Goal: Transaction & Acquisition: Book appointment/travel/reservation

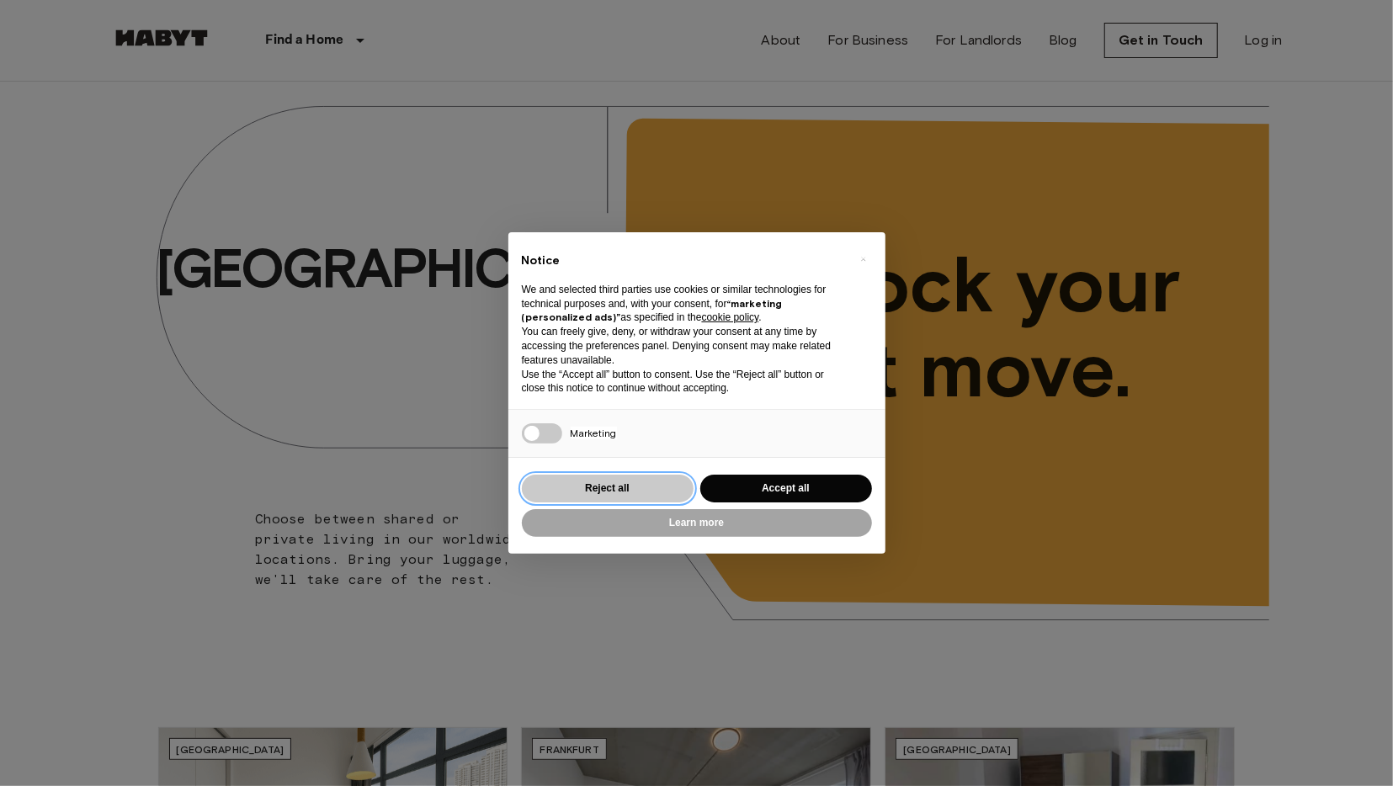
click at [634, 486] on button "Reject all" at bounding box center [608, 489] width 172 height 28
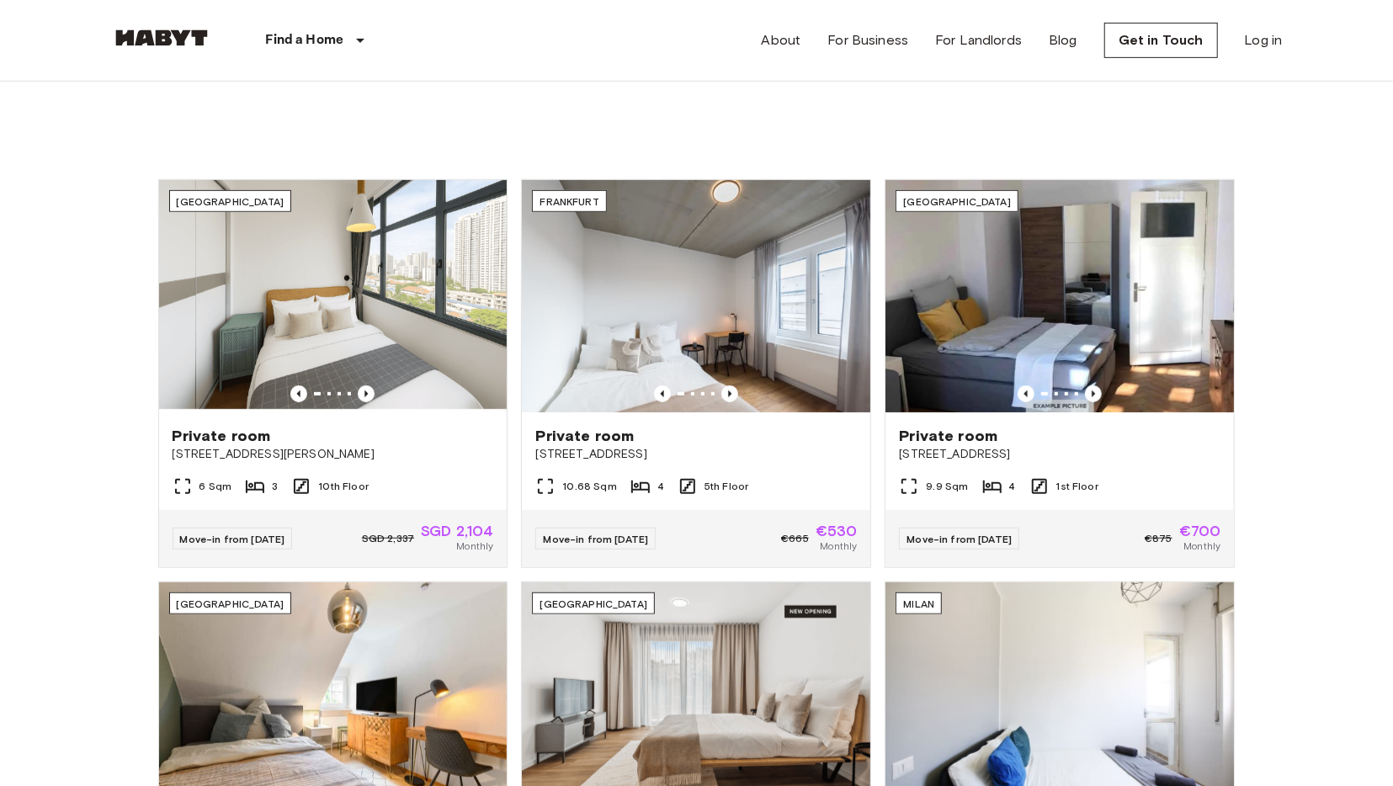
scroll to position [550, 0]
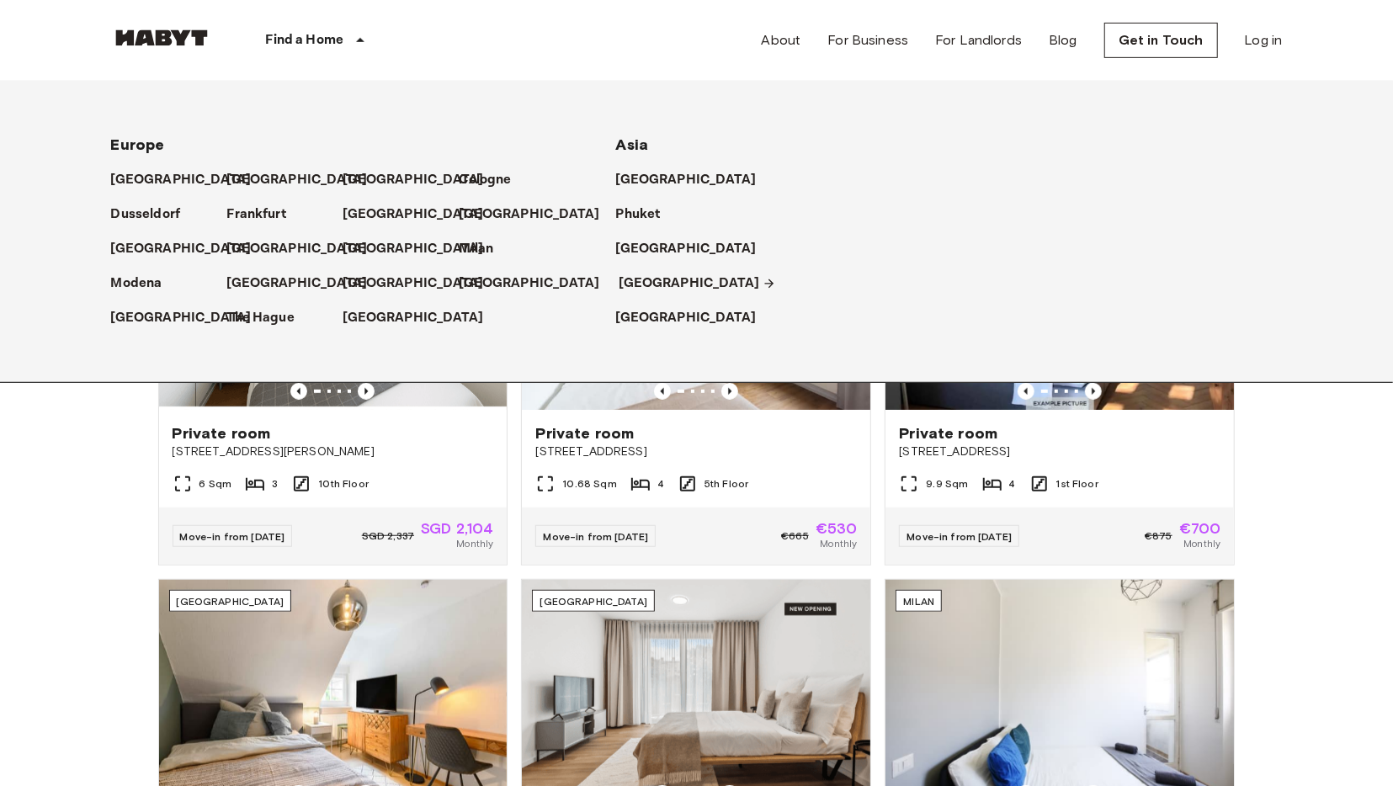
click at [662, 278] on p "[GEOGRAPHIC_DATA]" at bounding box center [689, 284] width 141 height 20
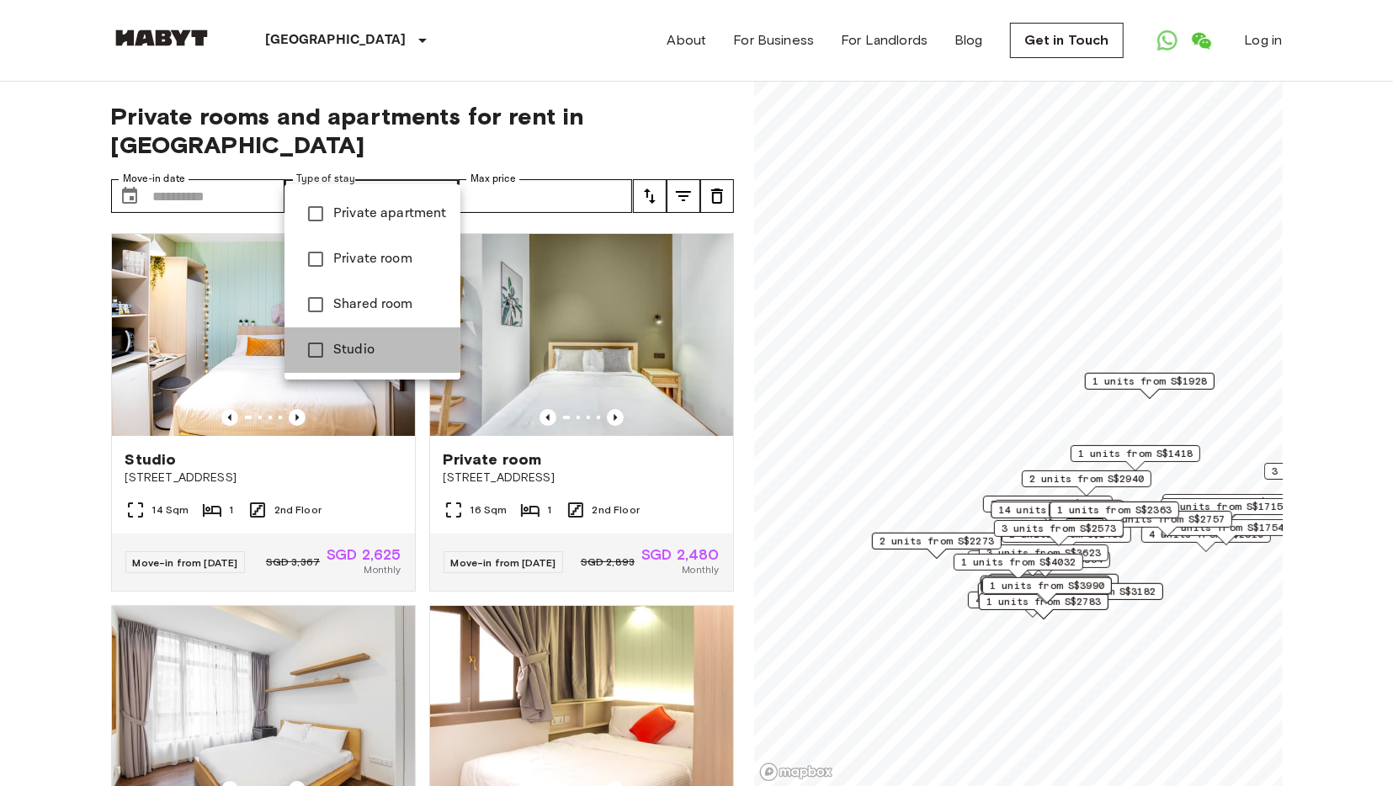
click at [369, 339] on li "Studio" at bounding box center [372, 349] width 176 height 45
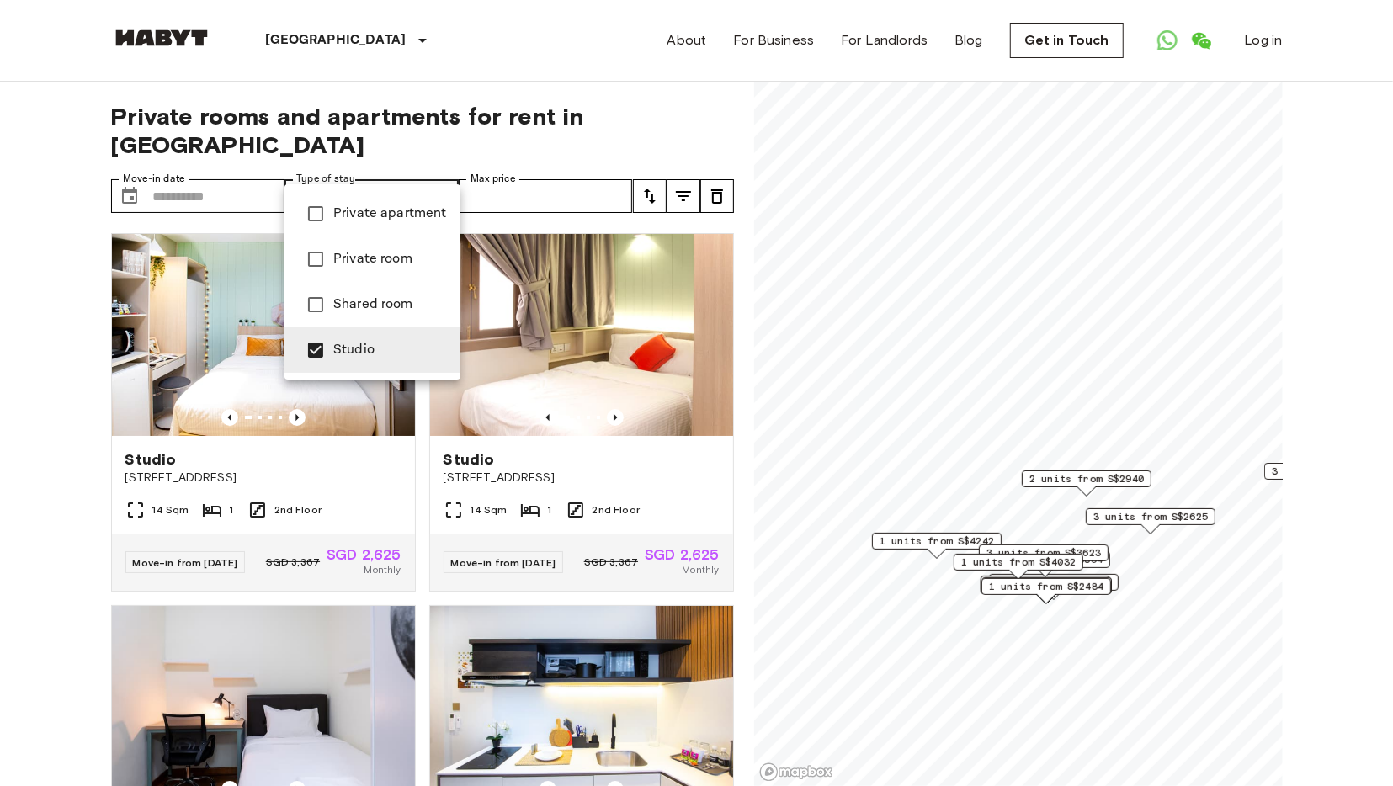
click at [683, 501] on div at bounding box center [696, 393] width 1393 height 786
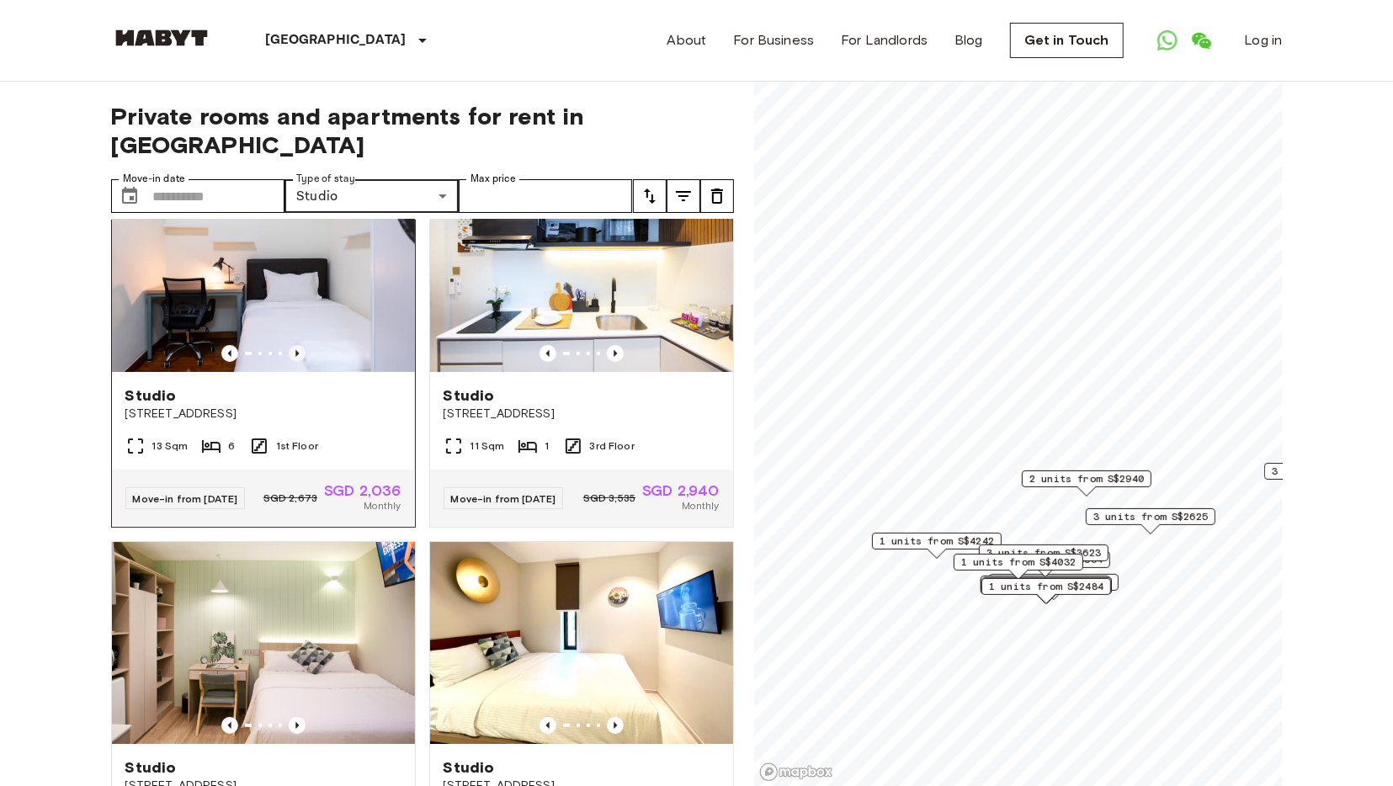
scroll to position [380, 0]
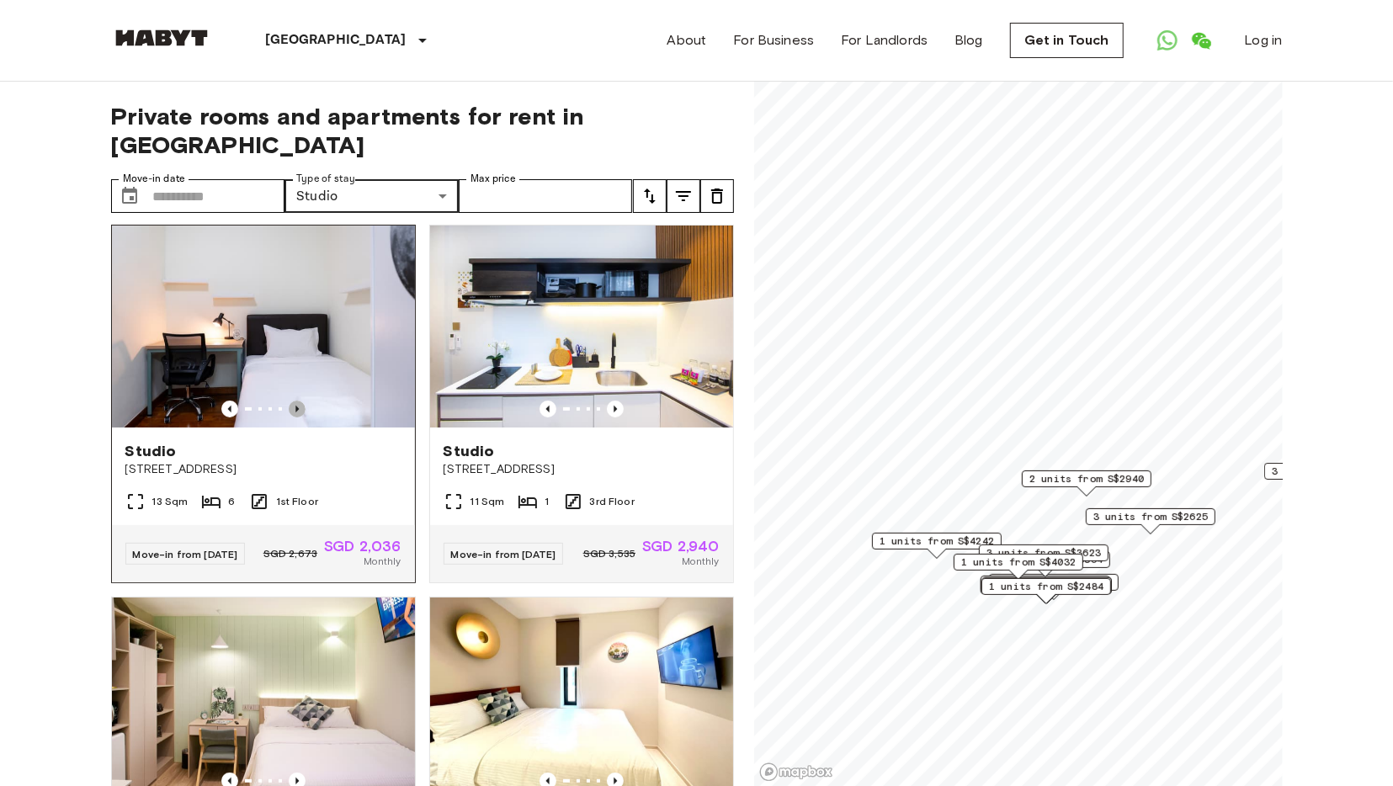
click at [300, 401] on icon "Previous image" at bounding box center [297, 409] width 17 height 17
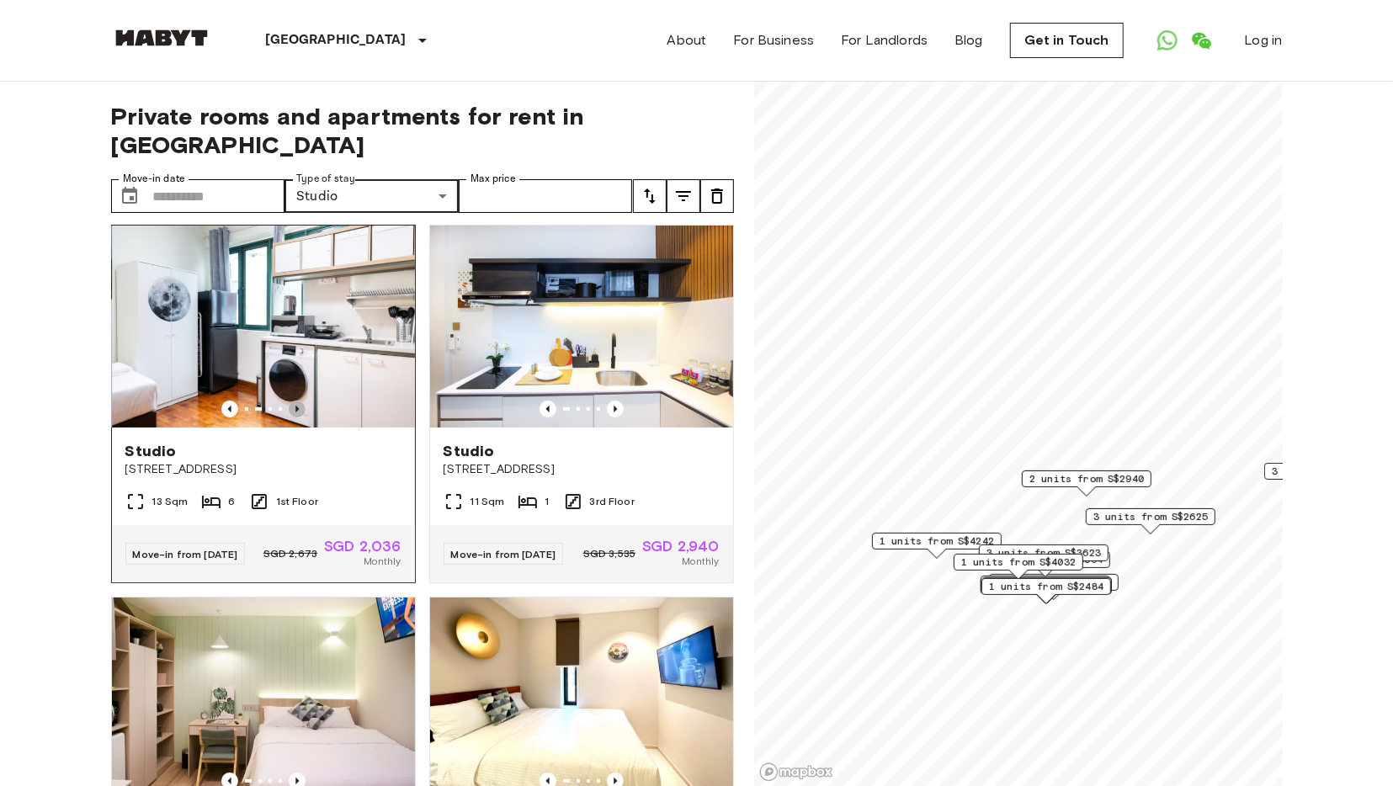
click at [300, 401] on icon "Previous image" at bounding box center [297, 409] width 17 height 17
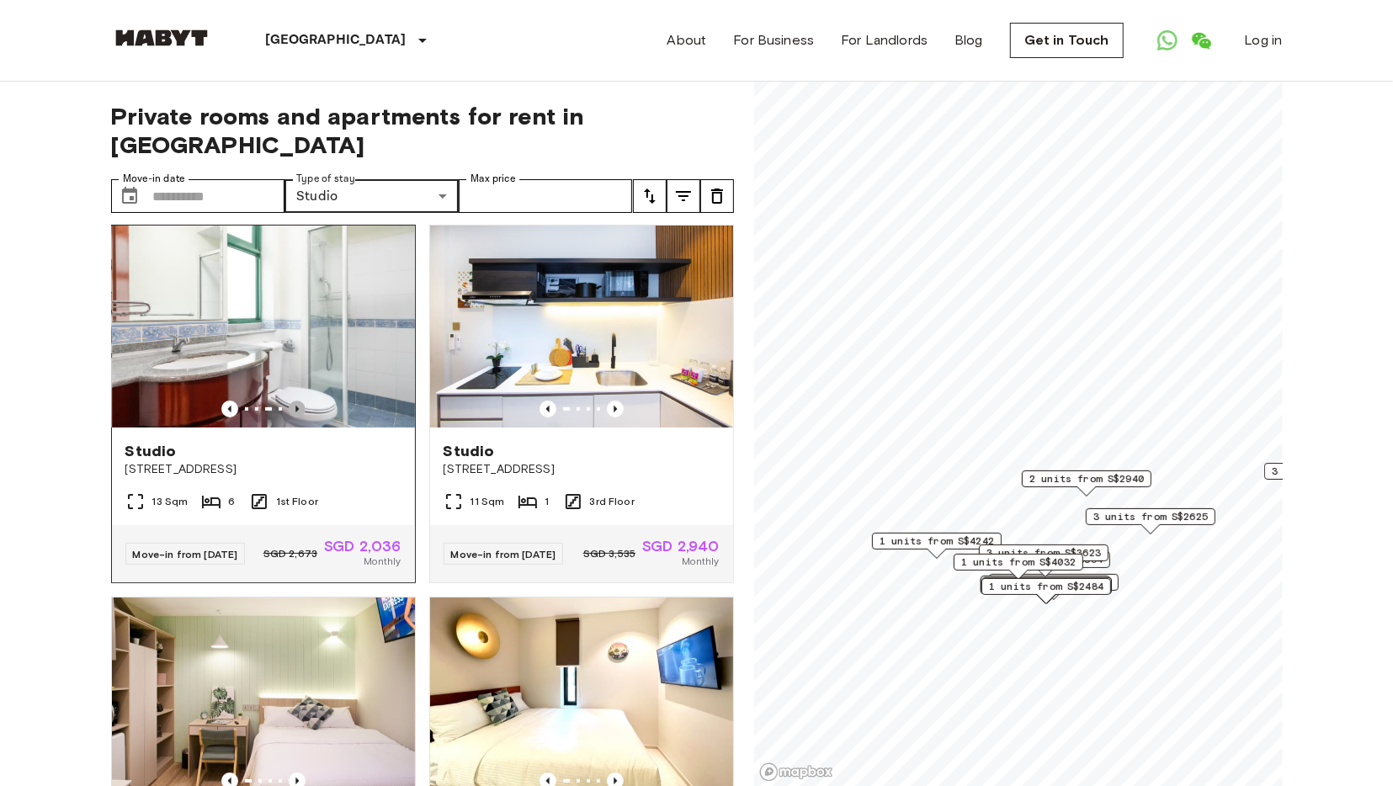
click at [300, 401] on icon "Previous image" at bounding box center [297, 409] width 17 height 17
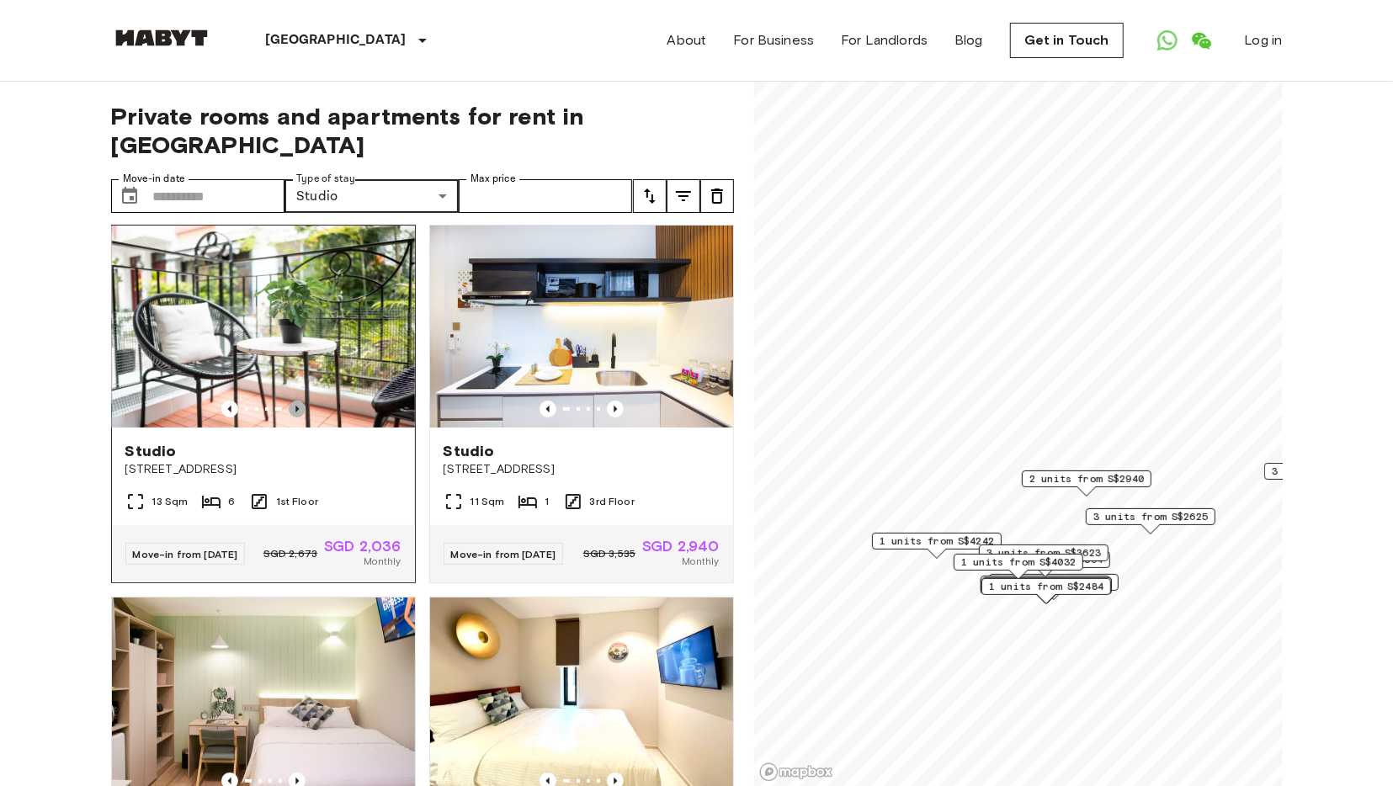
click at [300, 401] on icon "Previous image" at bounding box center [297, 409] width 17 height 17
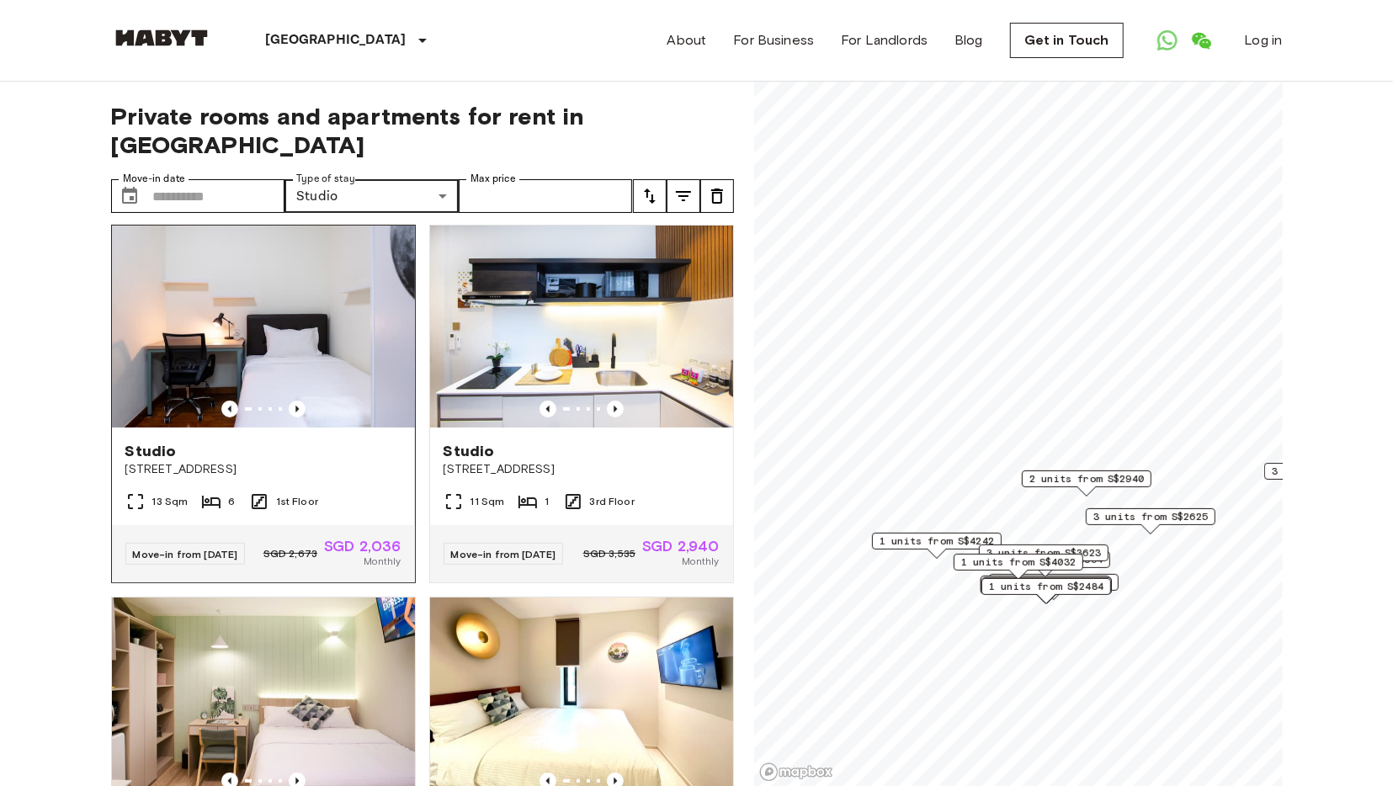
click at [362, 371] on img at bounding box center [263, 327] width 303 height 202
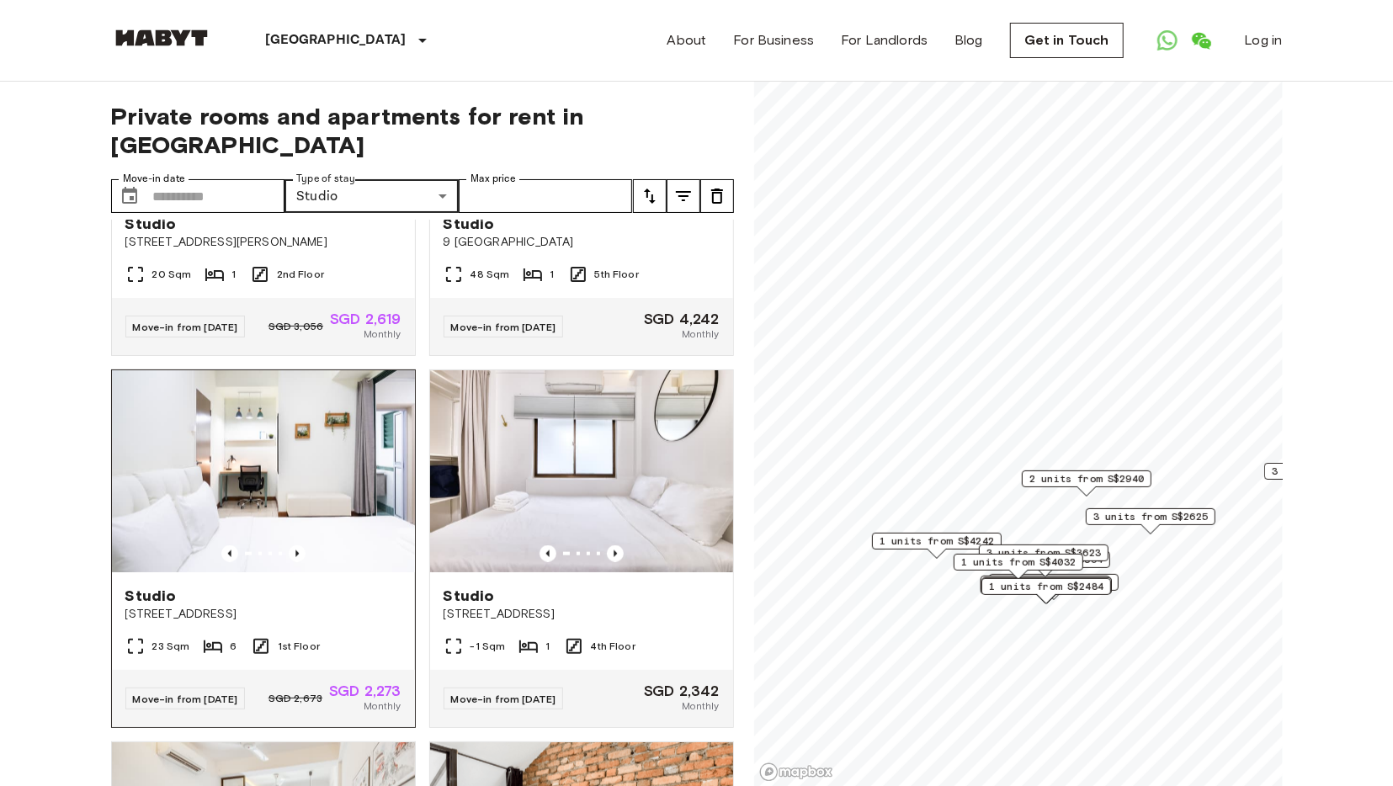
scroll to position [1352, 0]
click at [304, 481] on img at bounding box center [263, 471] width 303 height 202
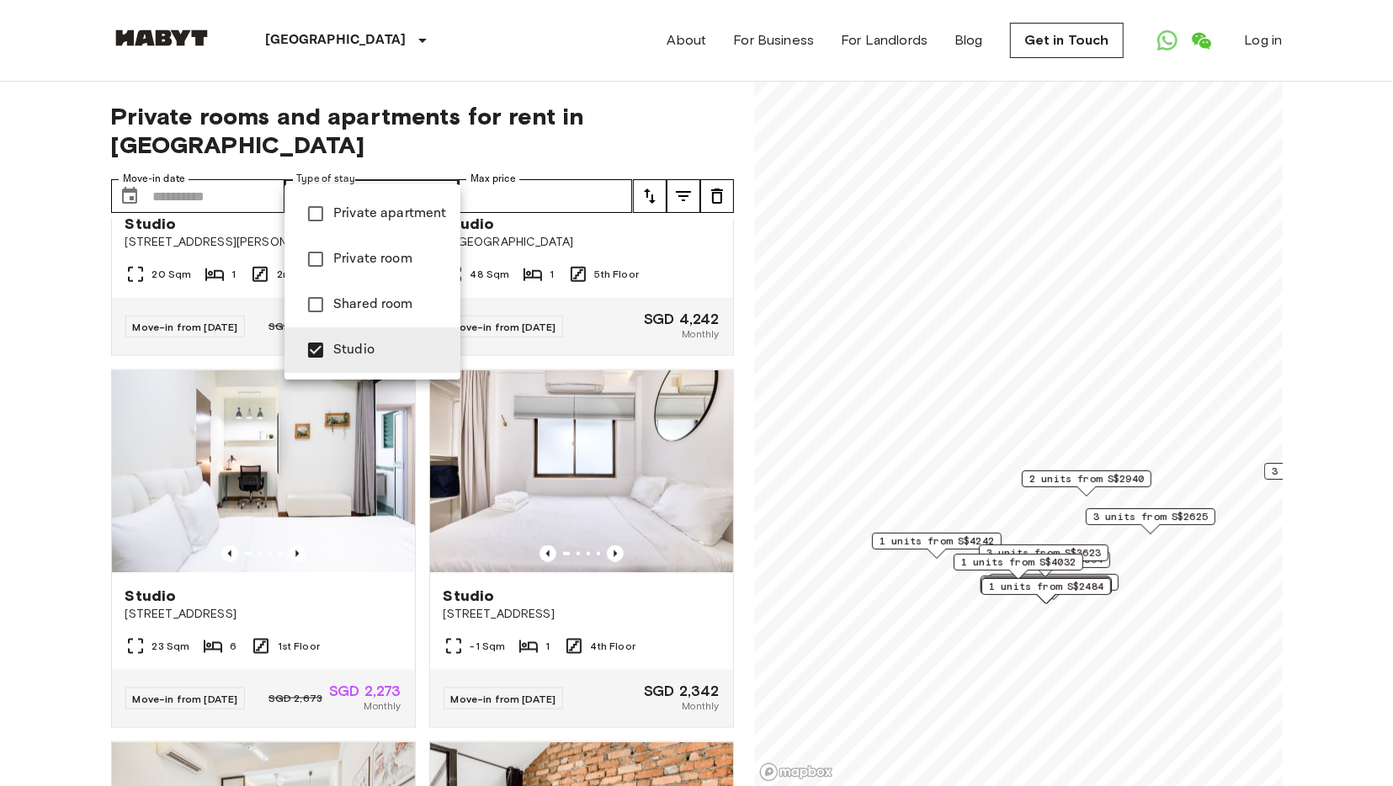
click at [431, 205] on span "Private apartment" at bounding box center [390, 214] width 114 height 20
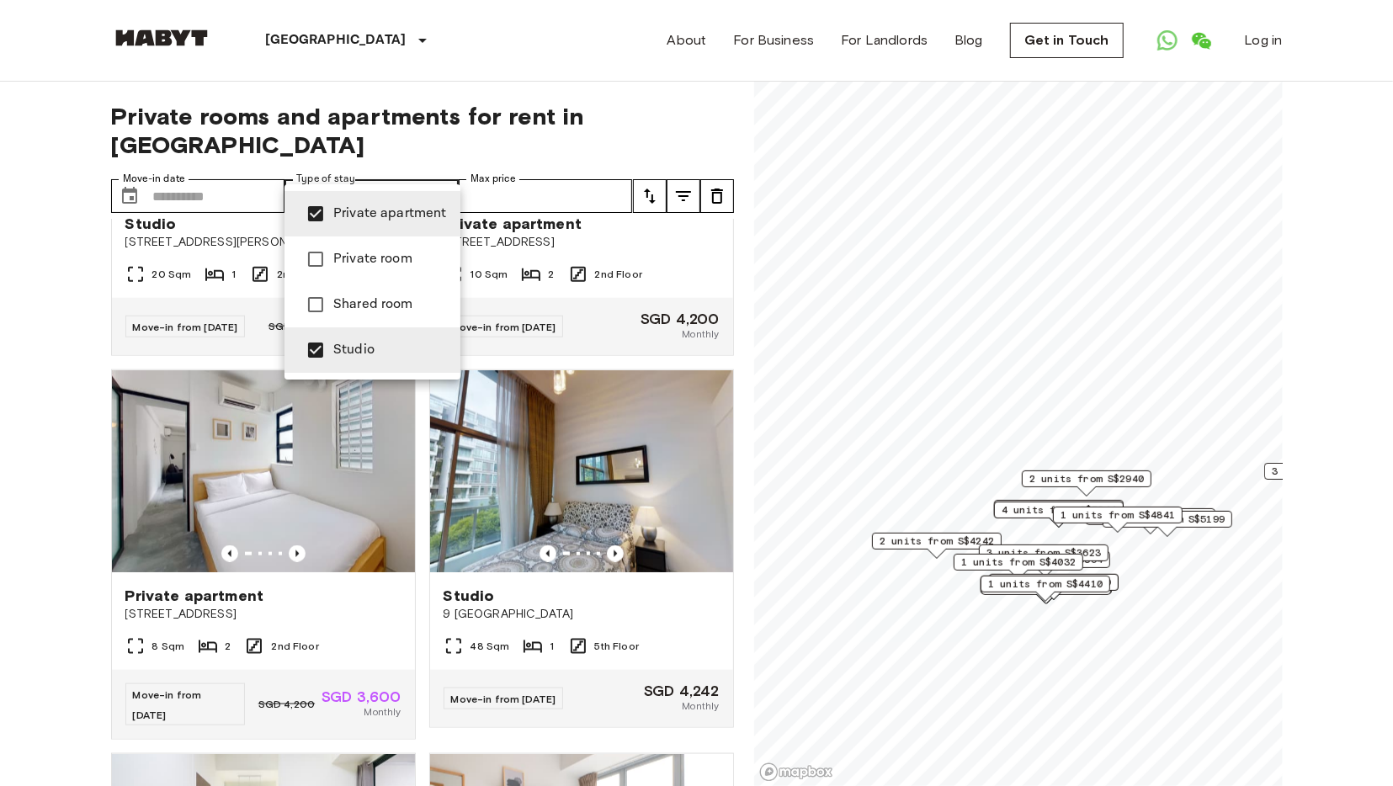
click at [373, 352] on span "Studio" at bounding box center [390, 350] width 114 height 20
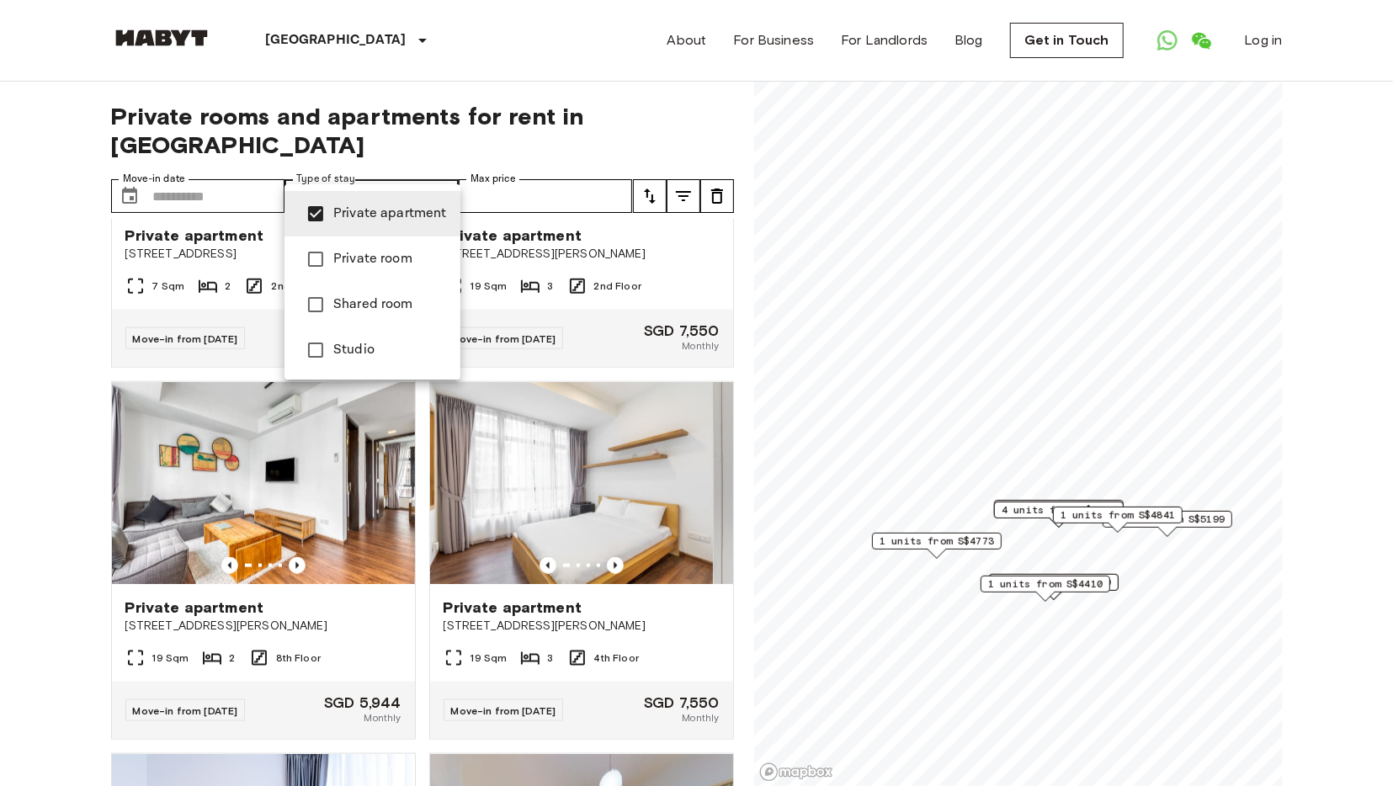
scroll to position [202, 0]
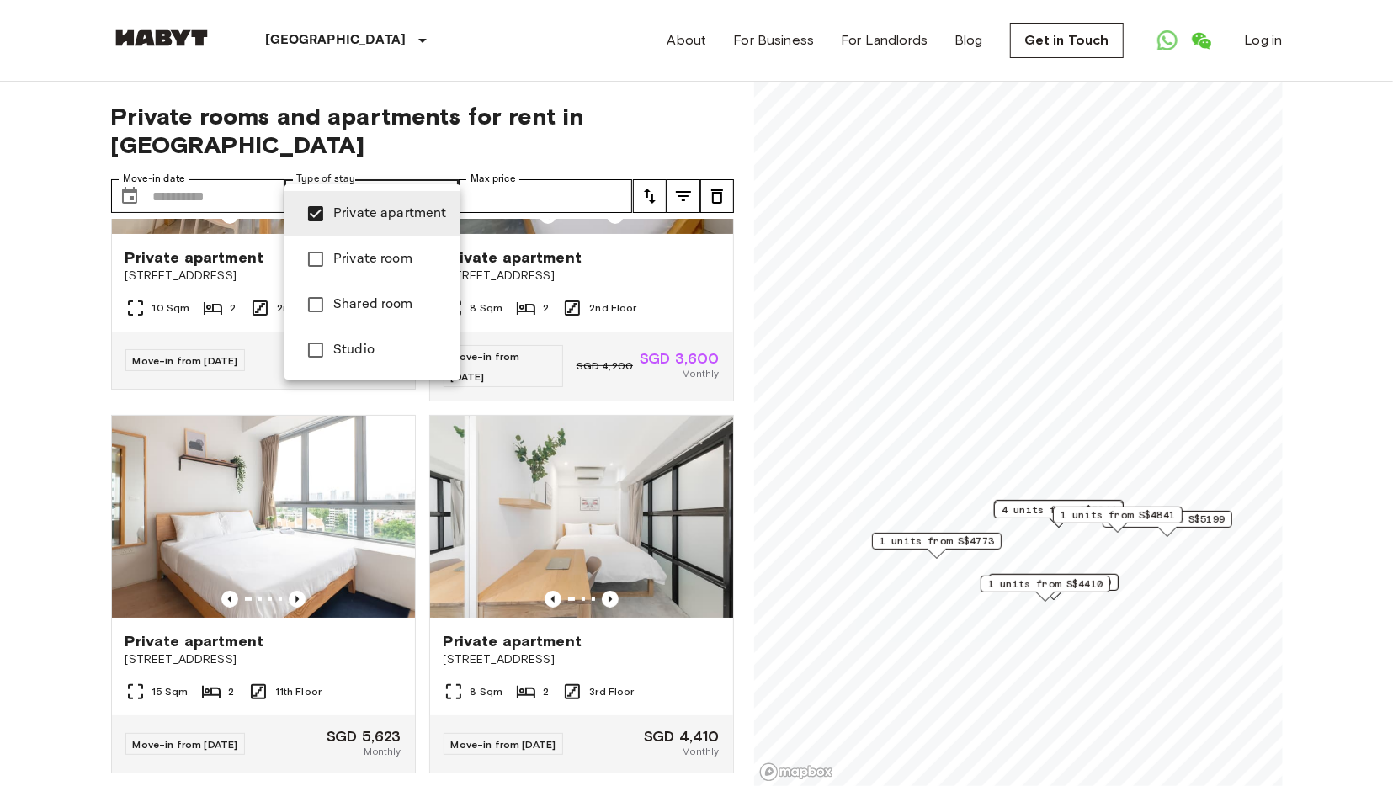
click at [658, 637] on div at bounding box center [696, 393] width 1393 height 786
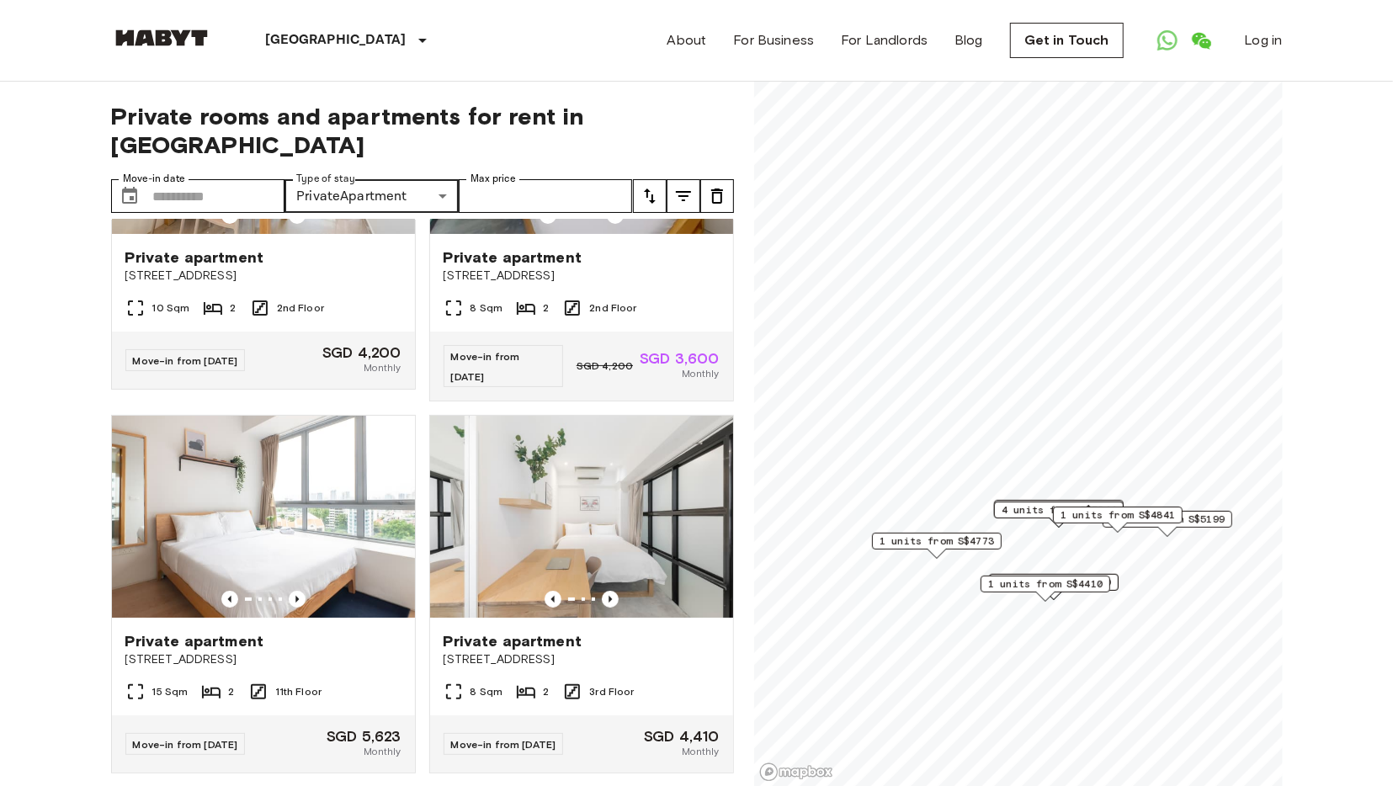
scroll to position [0, 0]
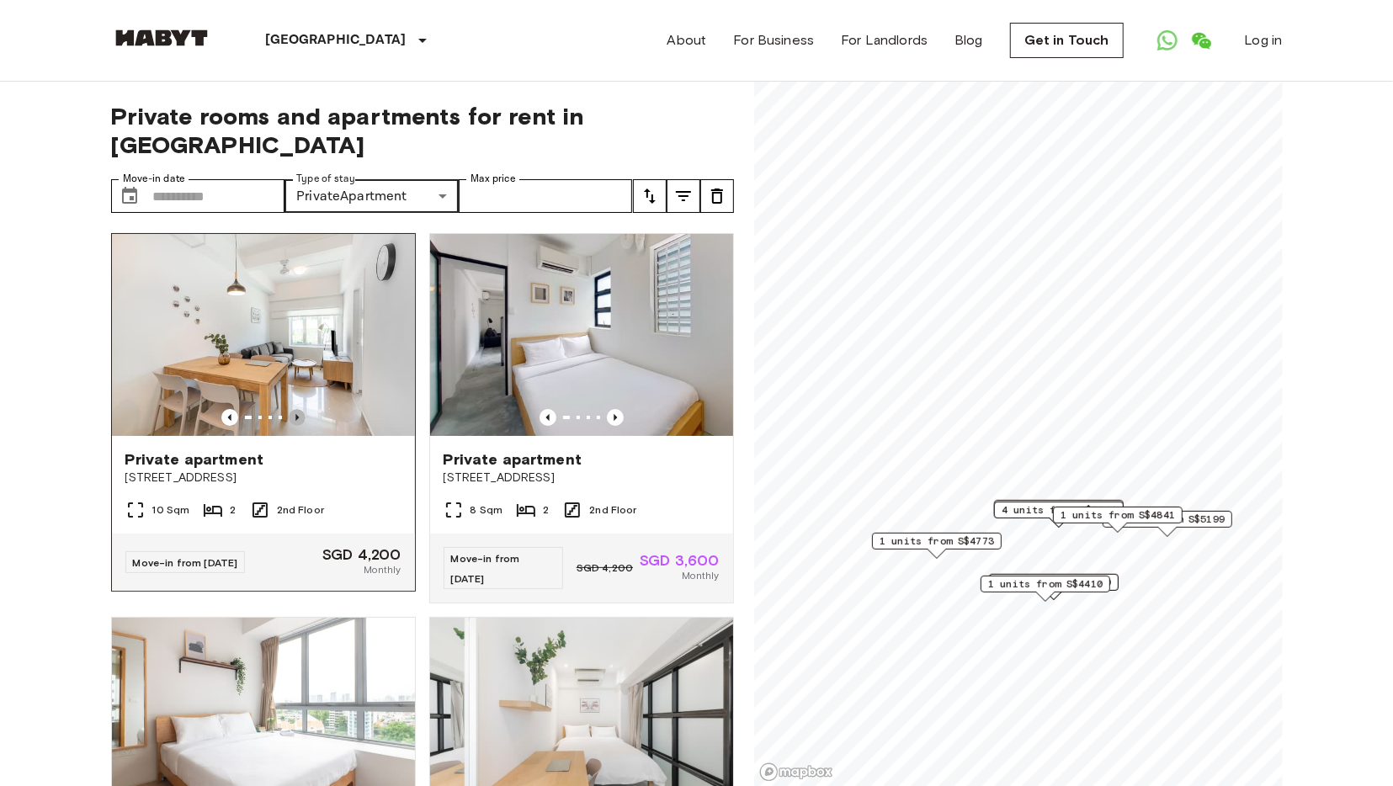
click at [297, 409] on icon "Previous image" at bounding box center [297, 417] width 17 height 17
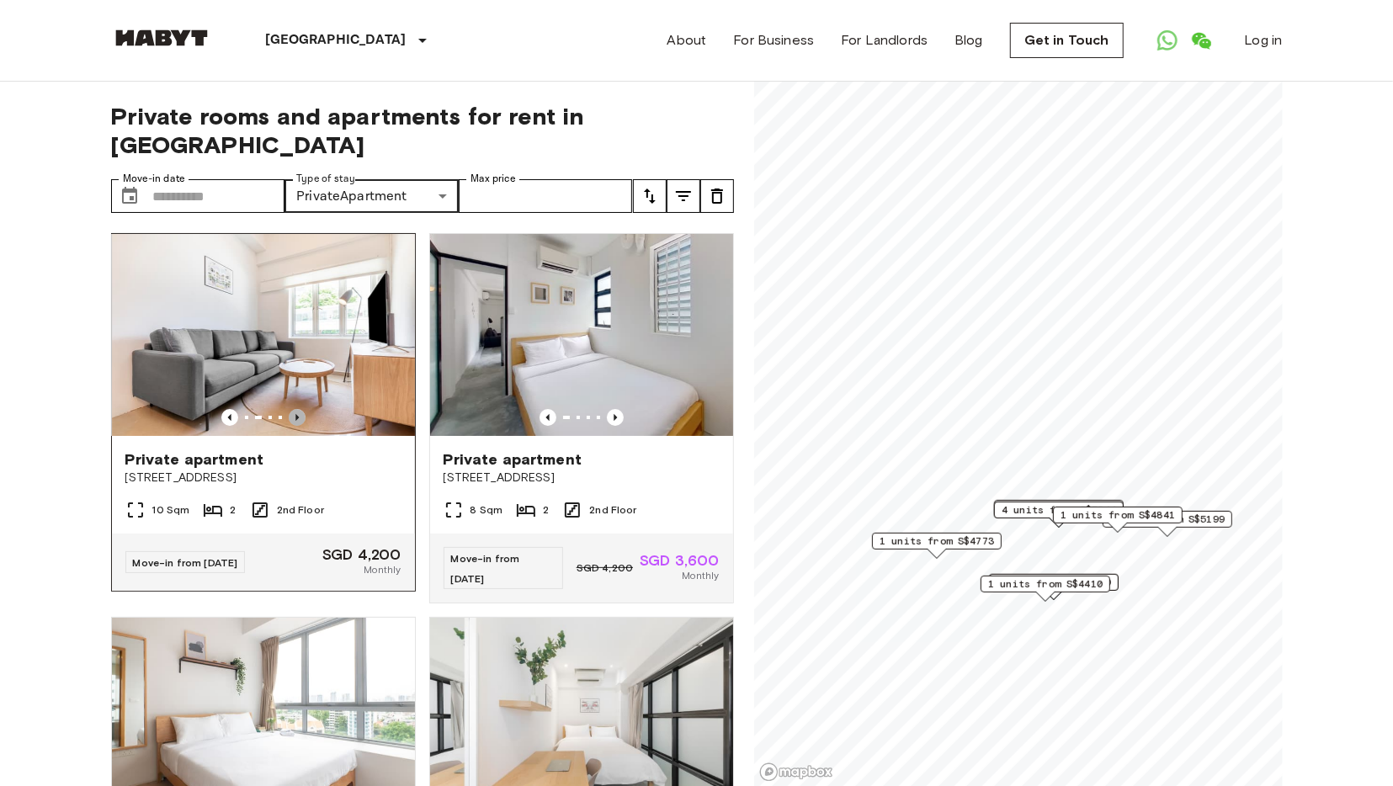
click at [297, 409] on icon "Previous image" at bounding box center [297, 417] width 17 height 17
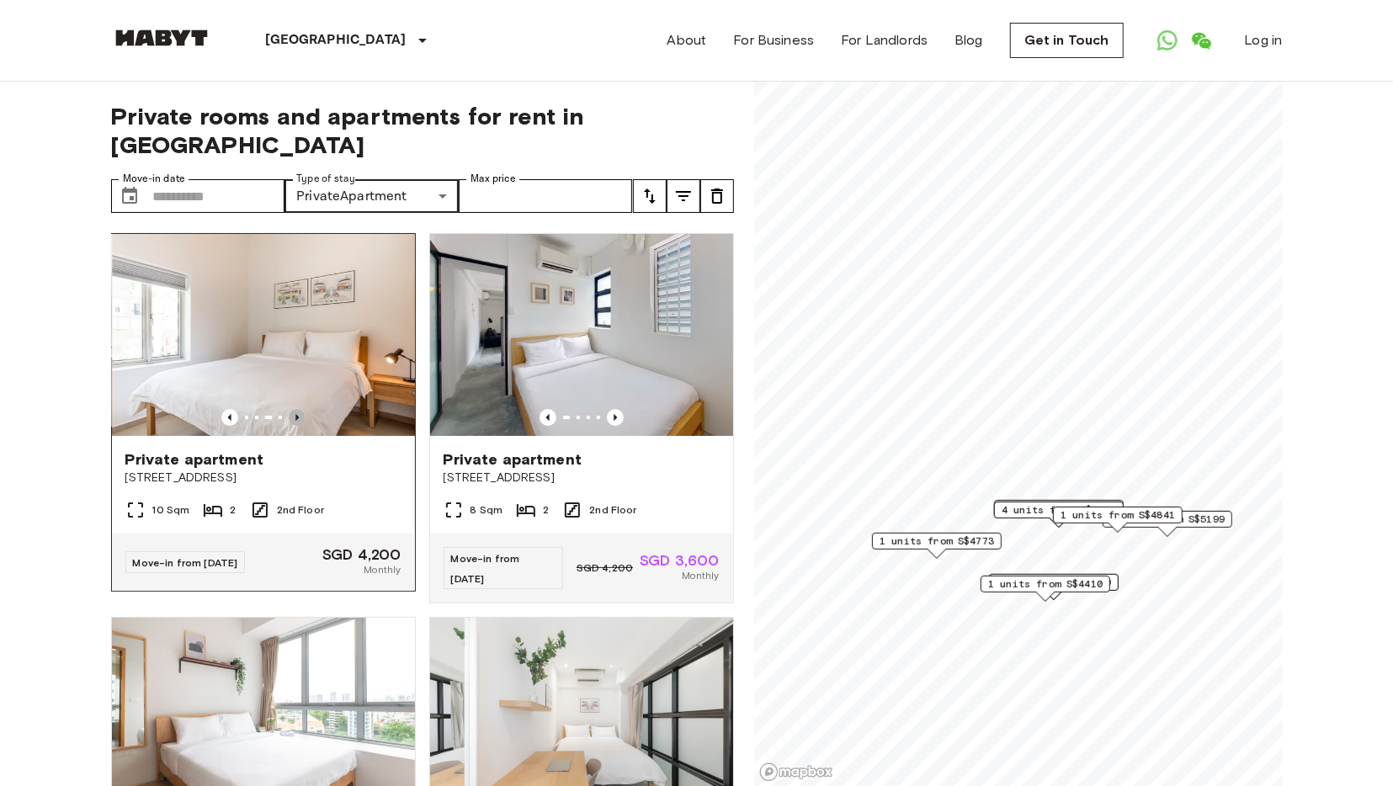
click at [297, 409] on icon "Previous image" at bounding box center [297, 417] width 17 height 17
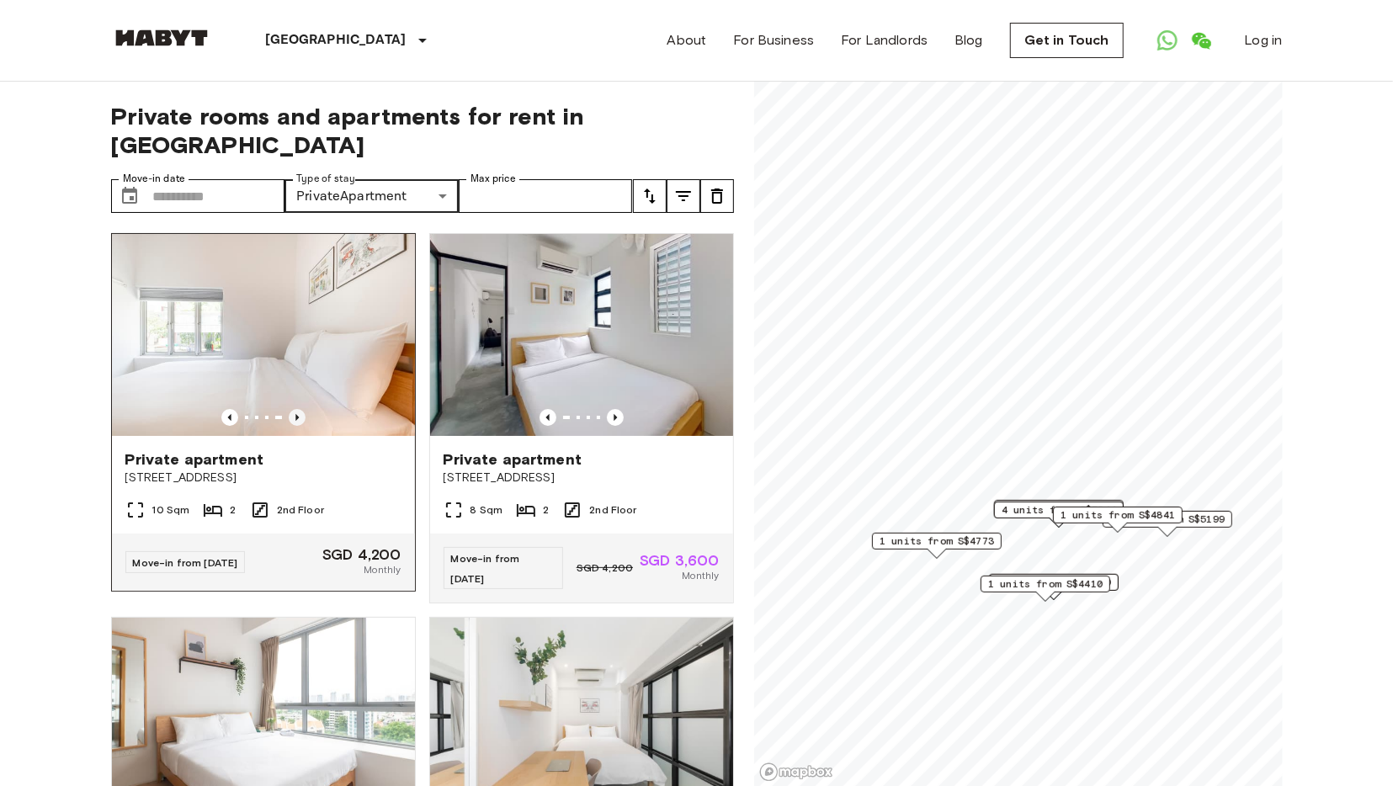
click at [297, 409] on icon "Previous image" at bounding box center [297, 417] width 17 height 17
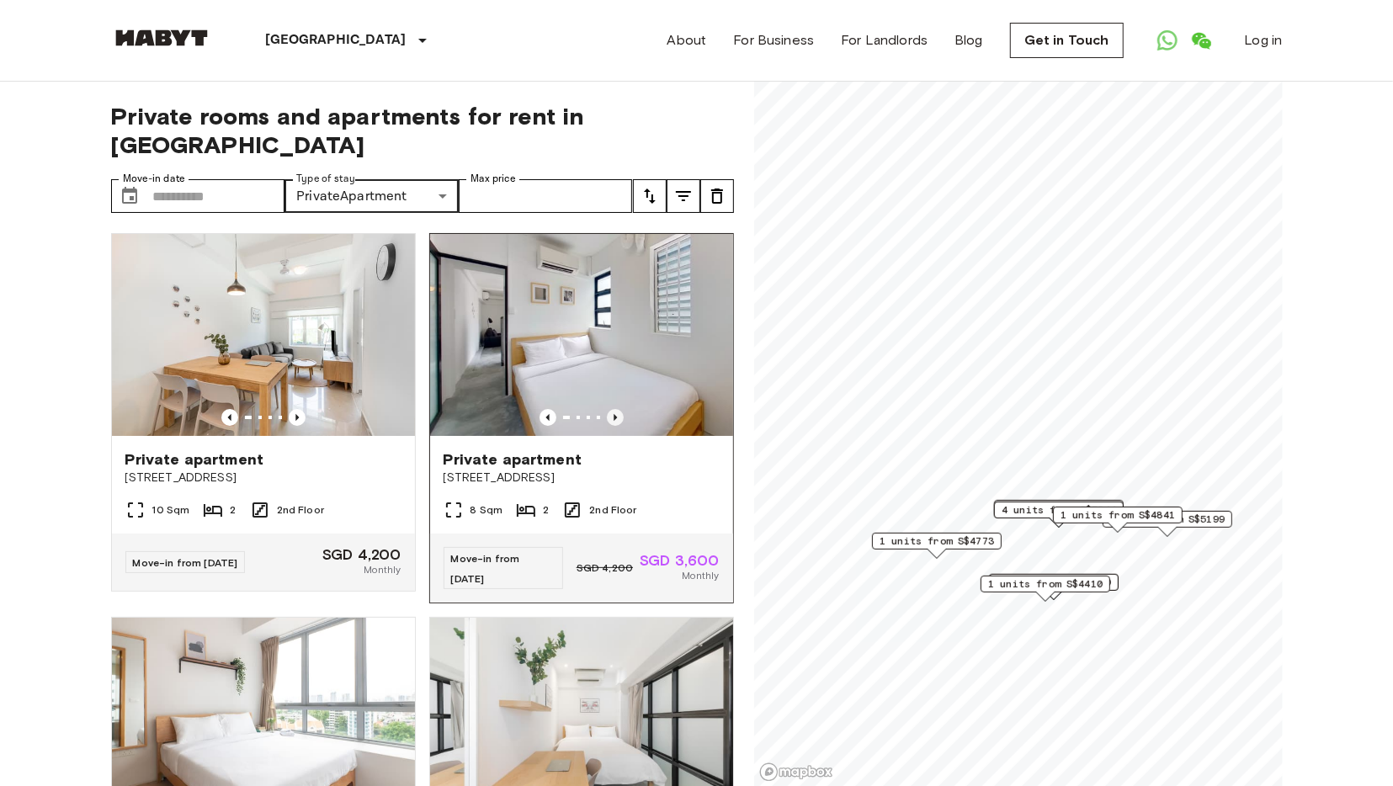
click at [613, 409] on icon "Previous image" at bounding box center [615, 417] width 17 height 17
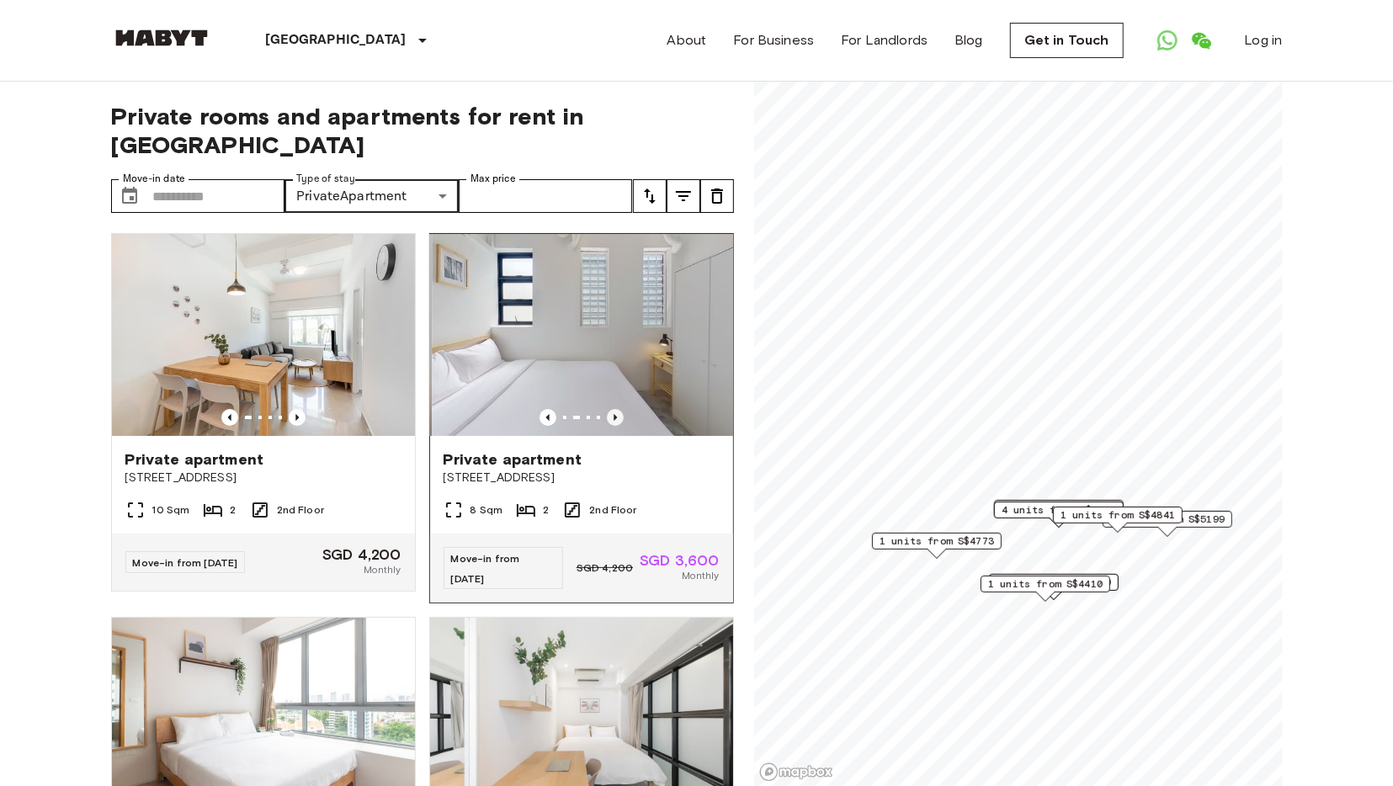
click at [613, 409] on icon "Previous image" at bounding box center [615, 417] width 17 height 17
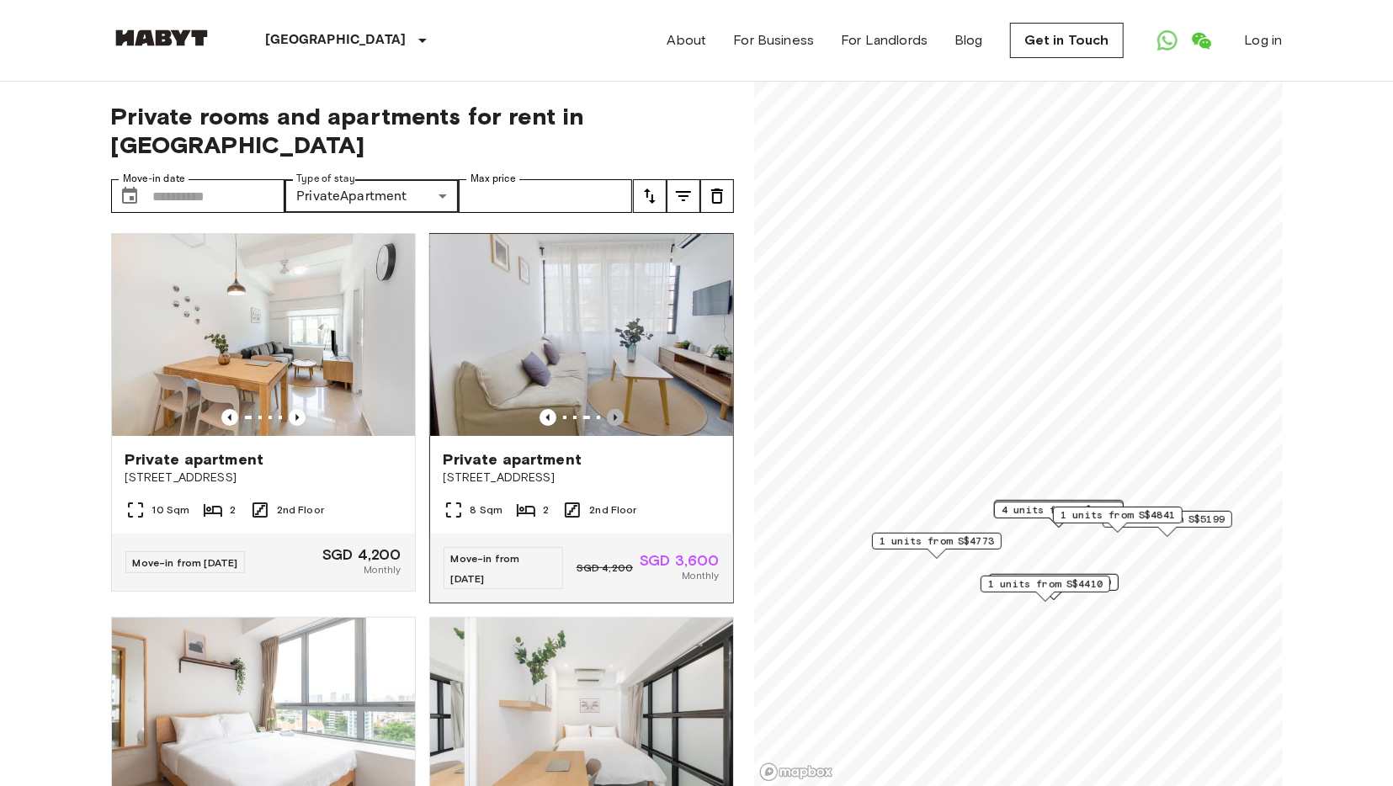
click at [613, 409] on icon "Previous image" at bounding box center [615, 417] width 17 height 17
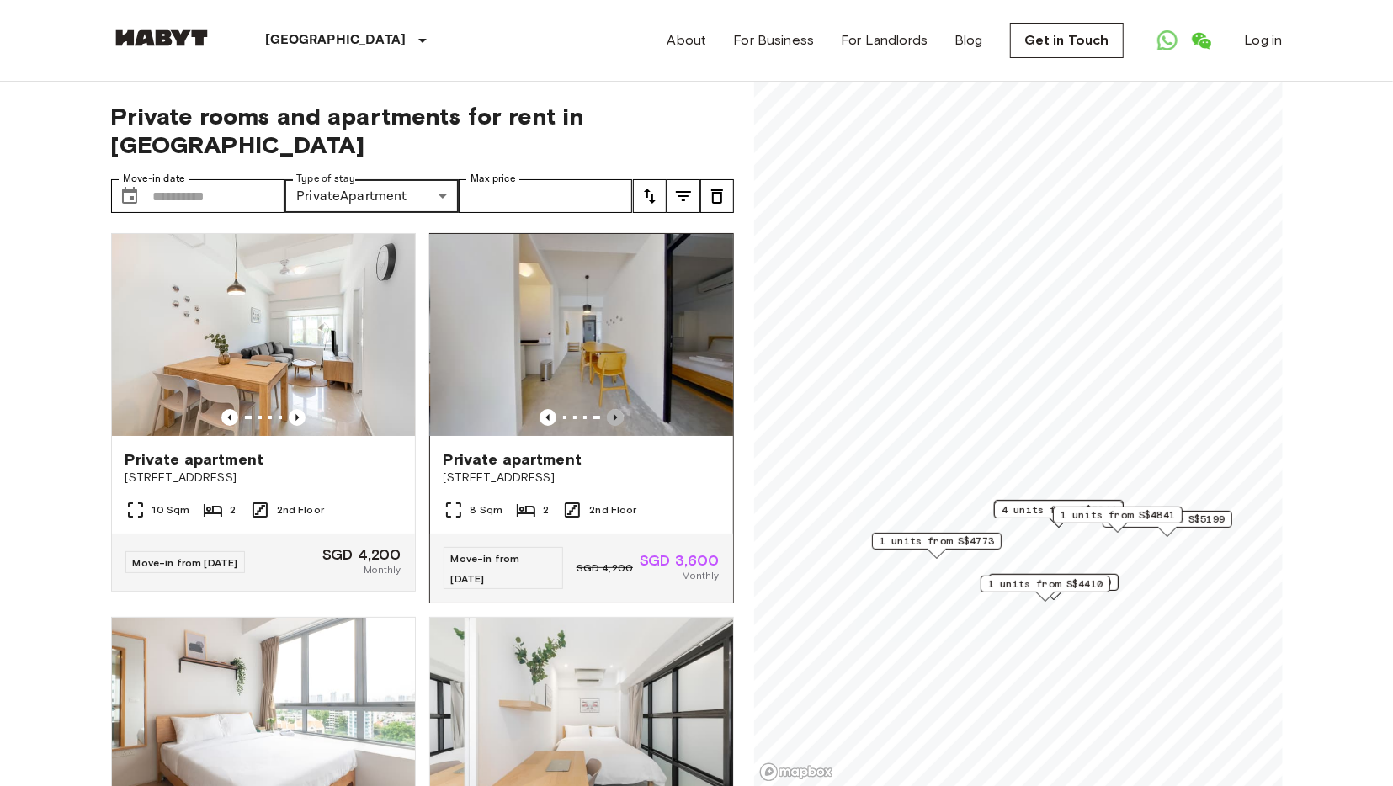
click at [613, 409] on icon "Previous image" at bounding box center [615, 417] width 17 height 17
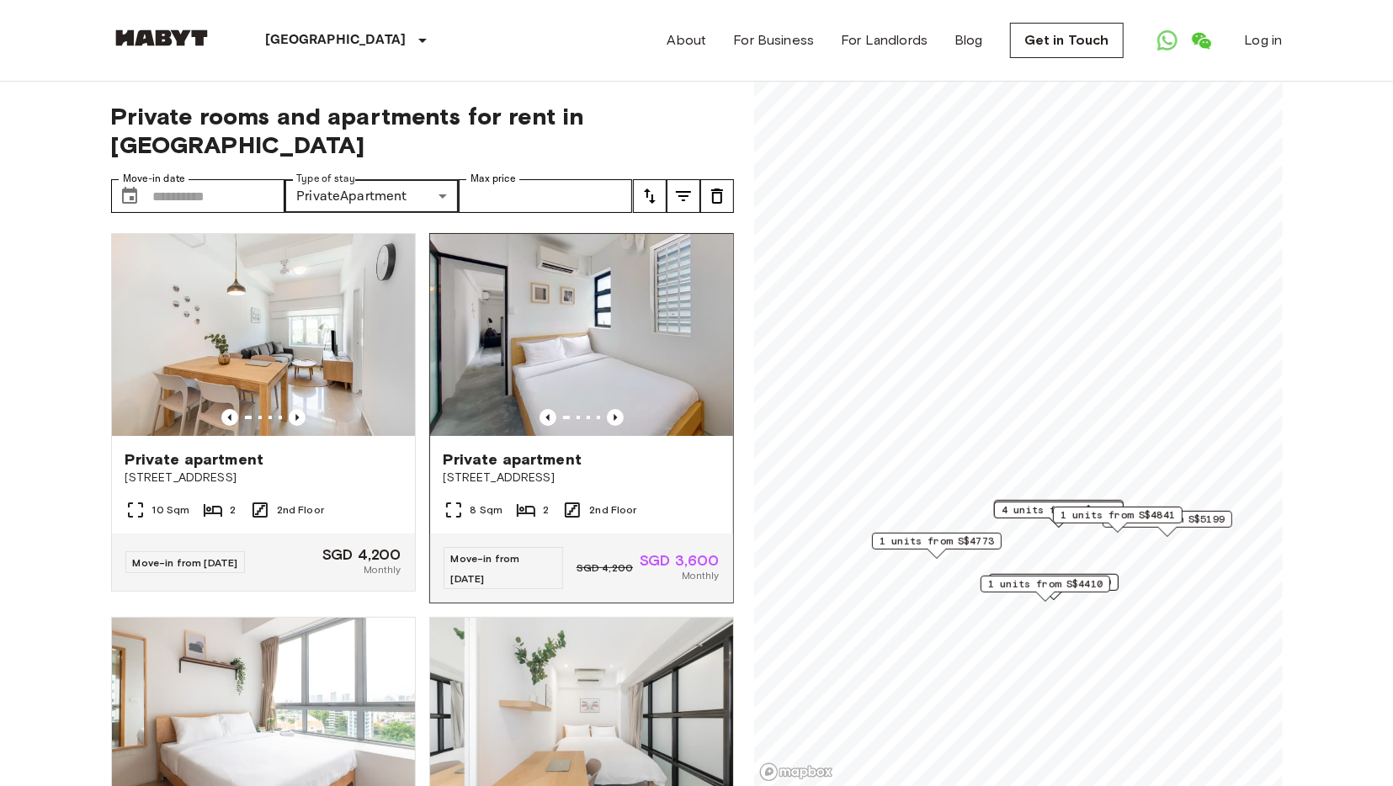
click at [617, 338] on img at bounding box center [581, 335] width 303 height 202
click at [689, 186] on icon "tune" at bounding box center [683, 196] width 20 height 20
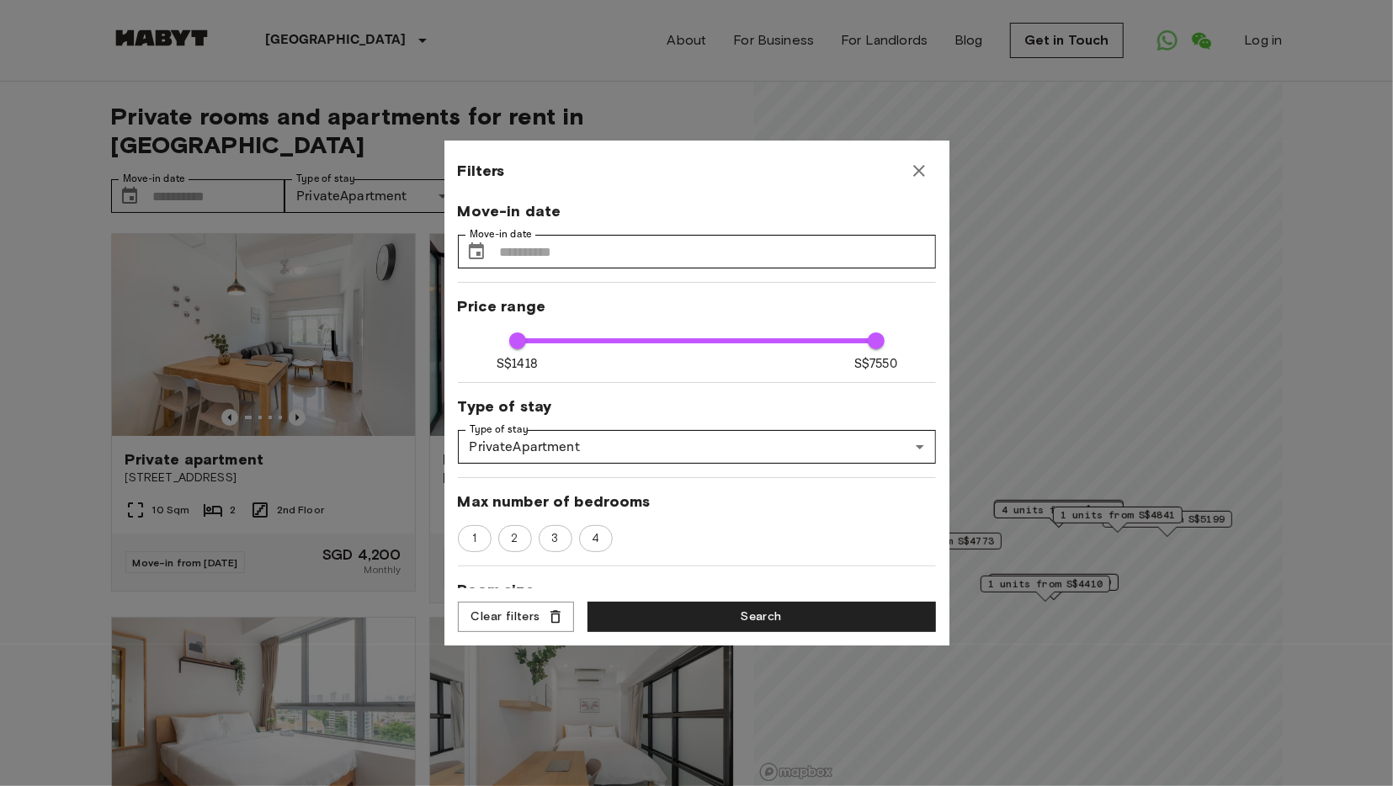
scroll to position [66, 0]
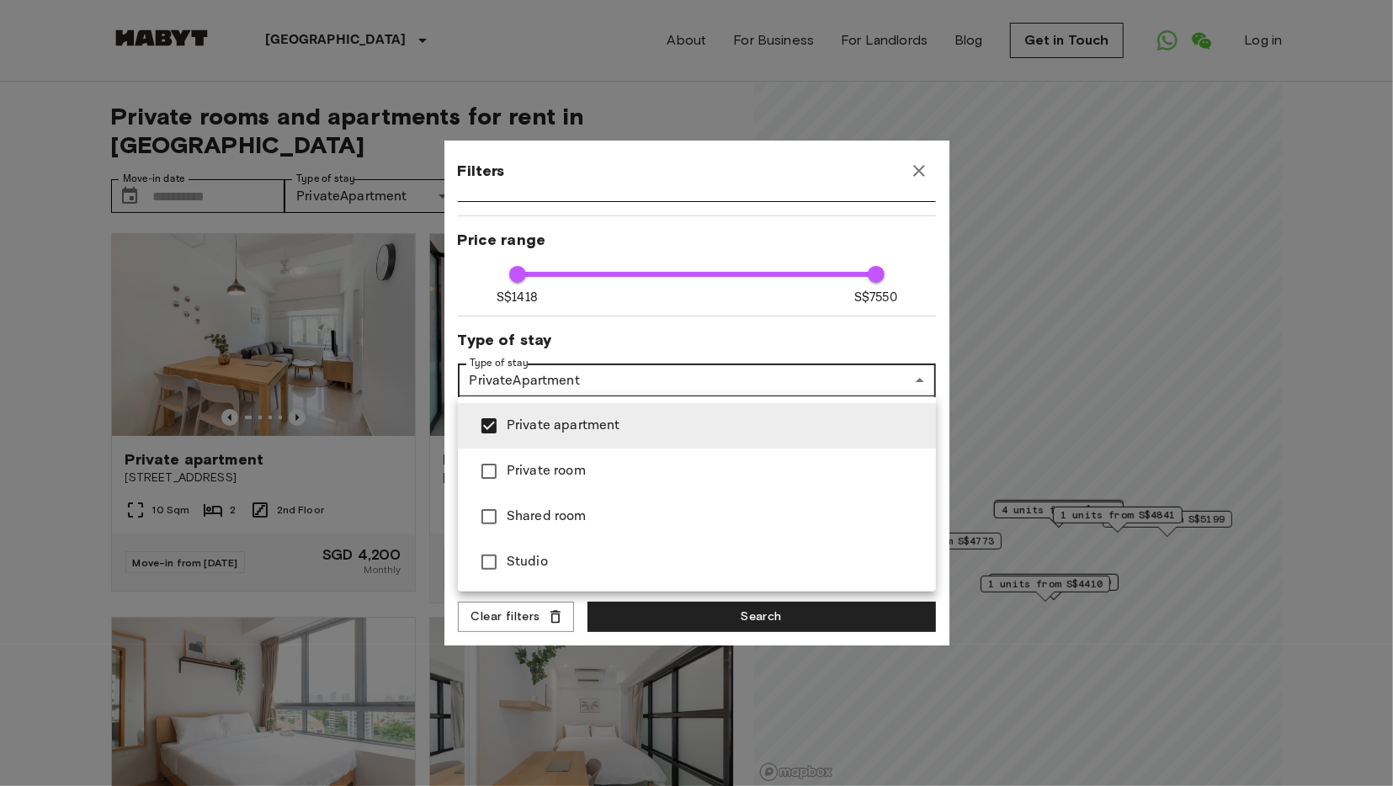
click at [711, 379] on div at bounding box center [696, 393] width 1393 height 786
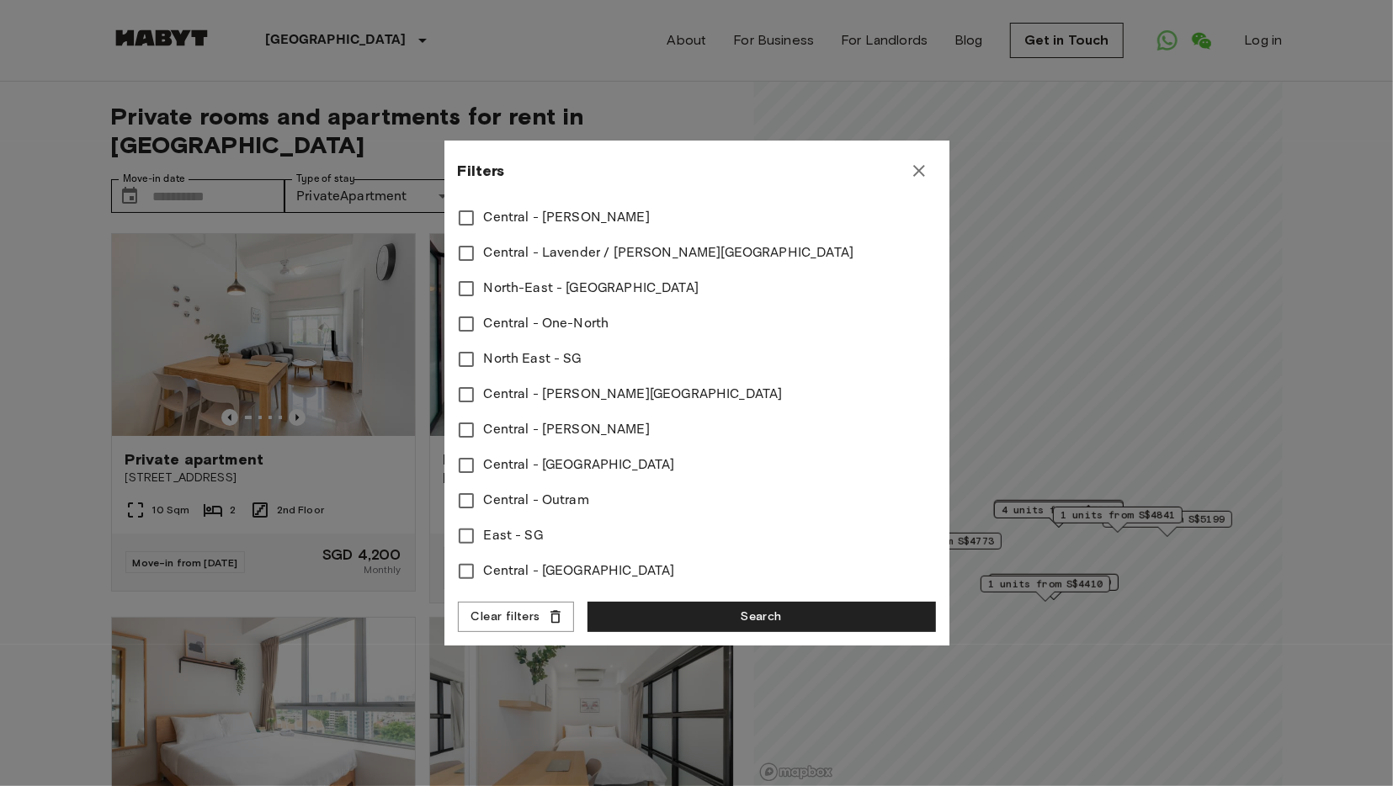
scroll to position [0, 0]
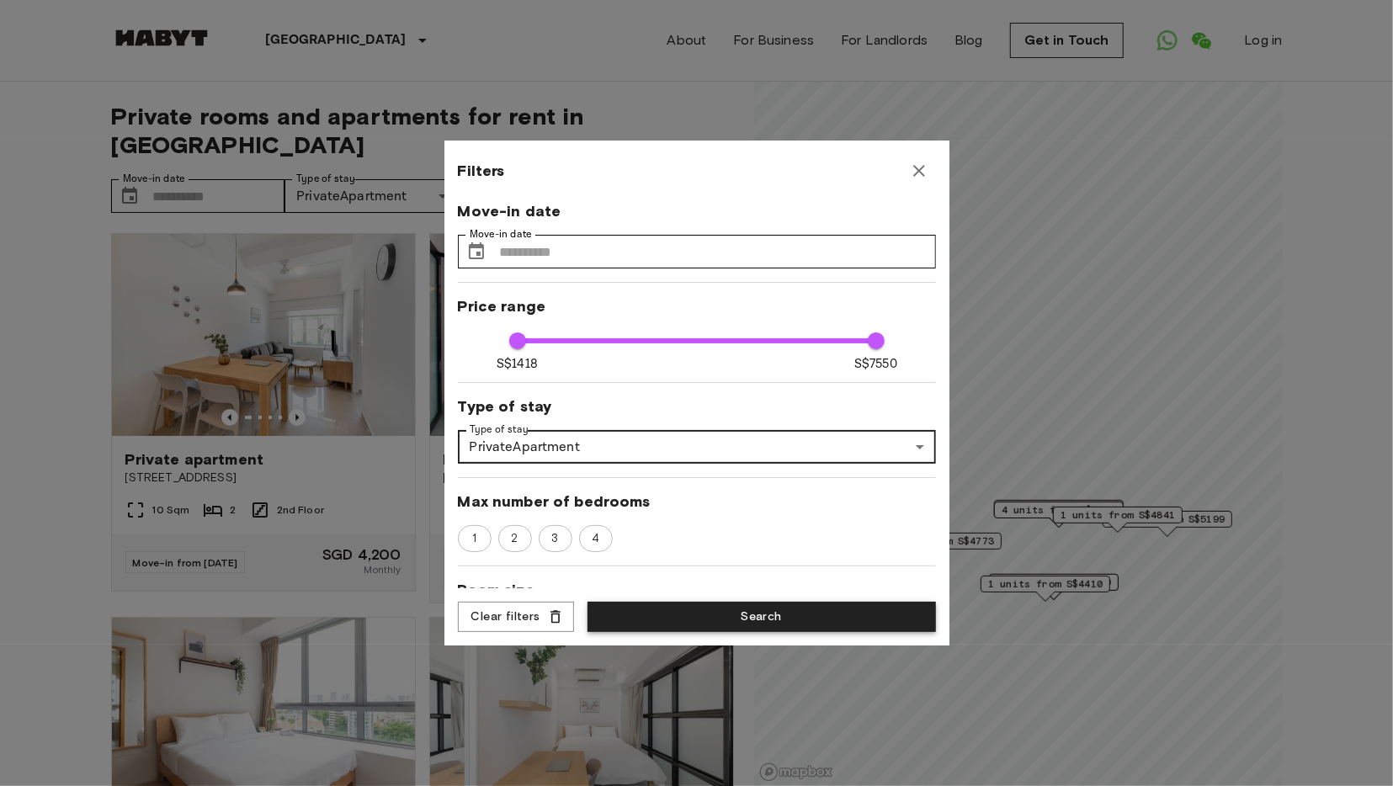
click at [726, 619] on button "Search" at bounding box center [761, 617] width 348 height 31
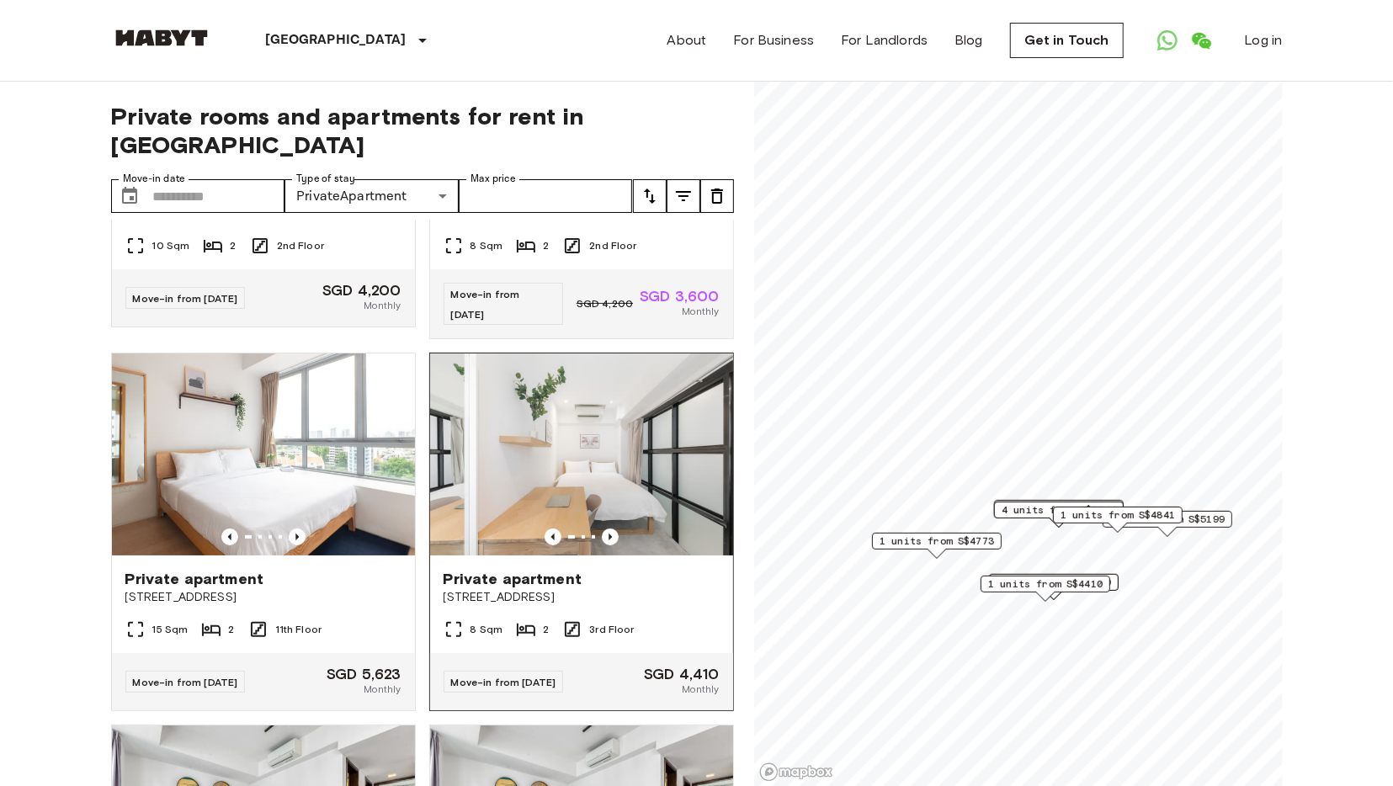
scroll to position [268, 0]
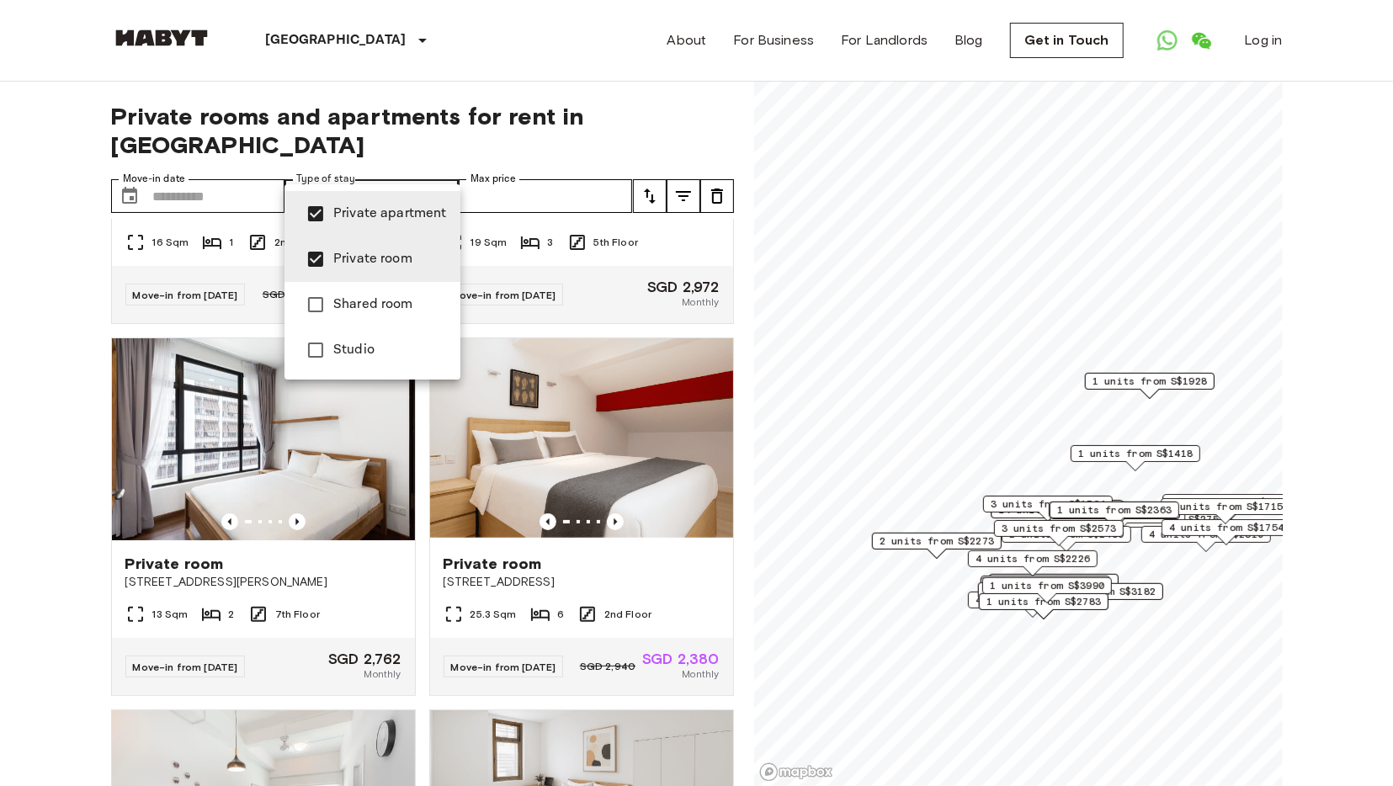
scroll to position [1034, 0]
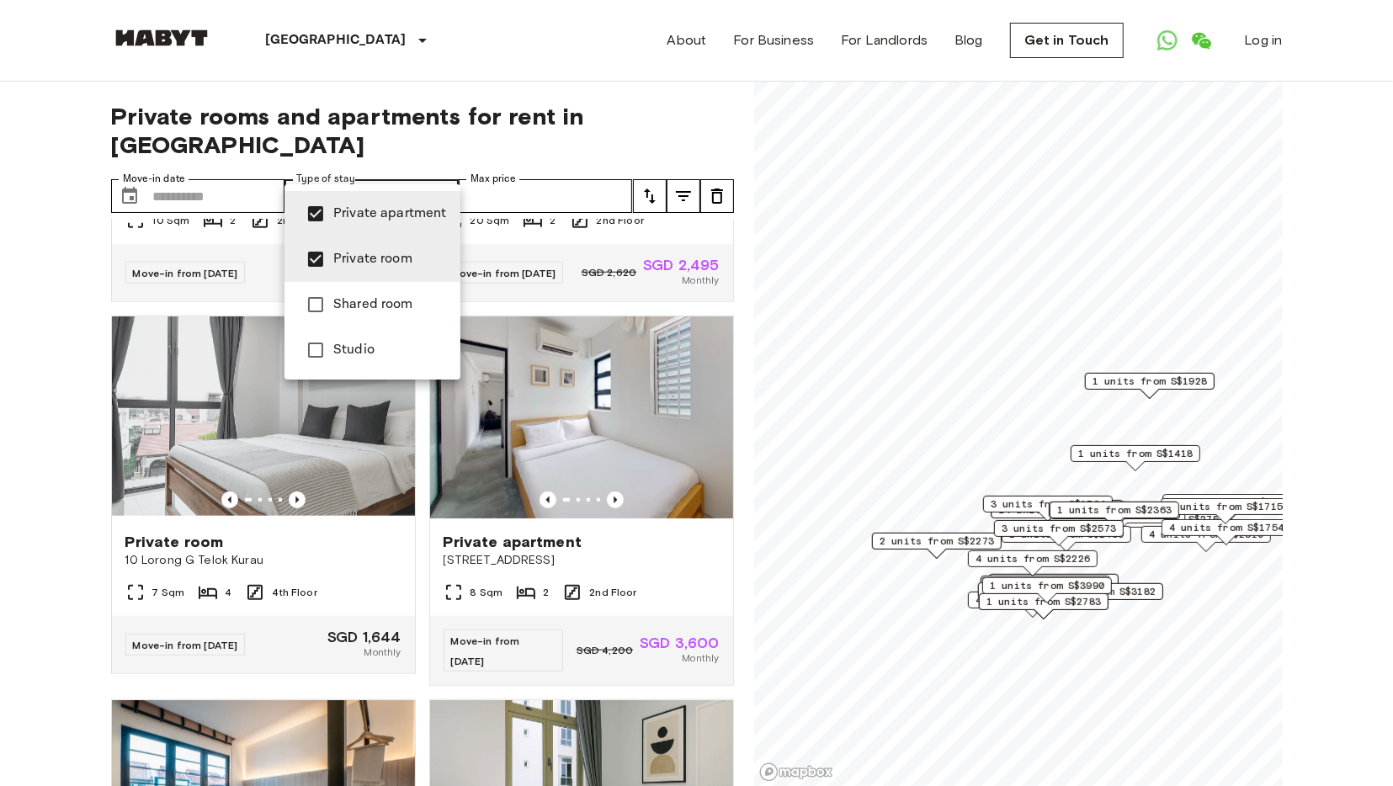
type input "**********"
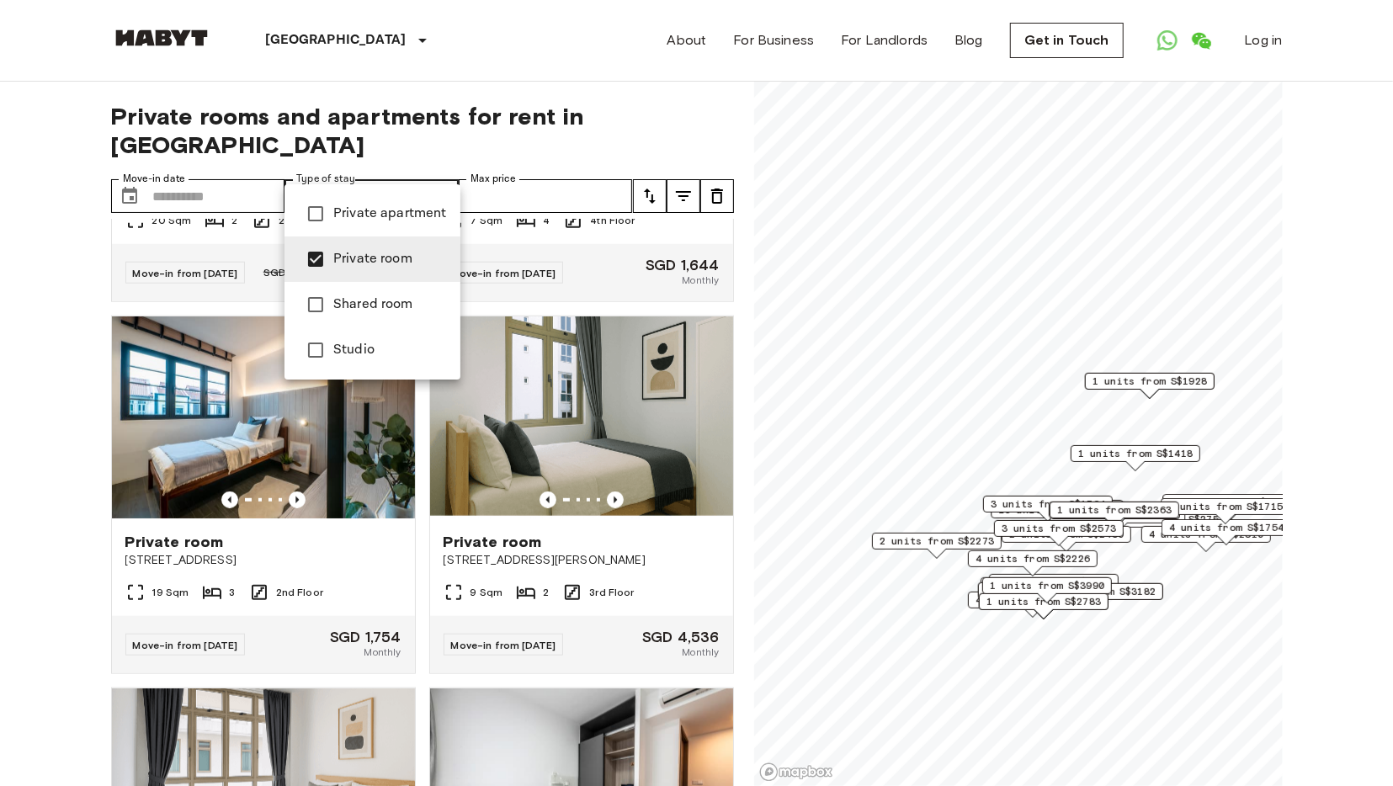
click at [666, 587] on div at bounding box center [696, 393] width 1393 height 786
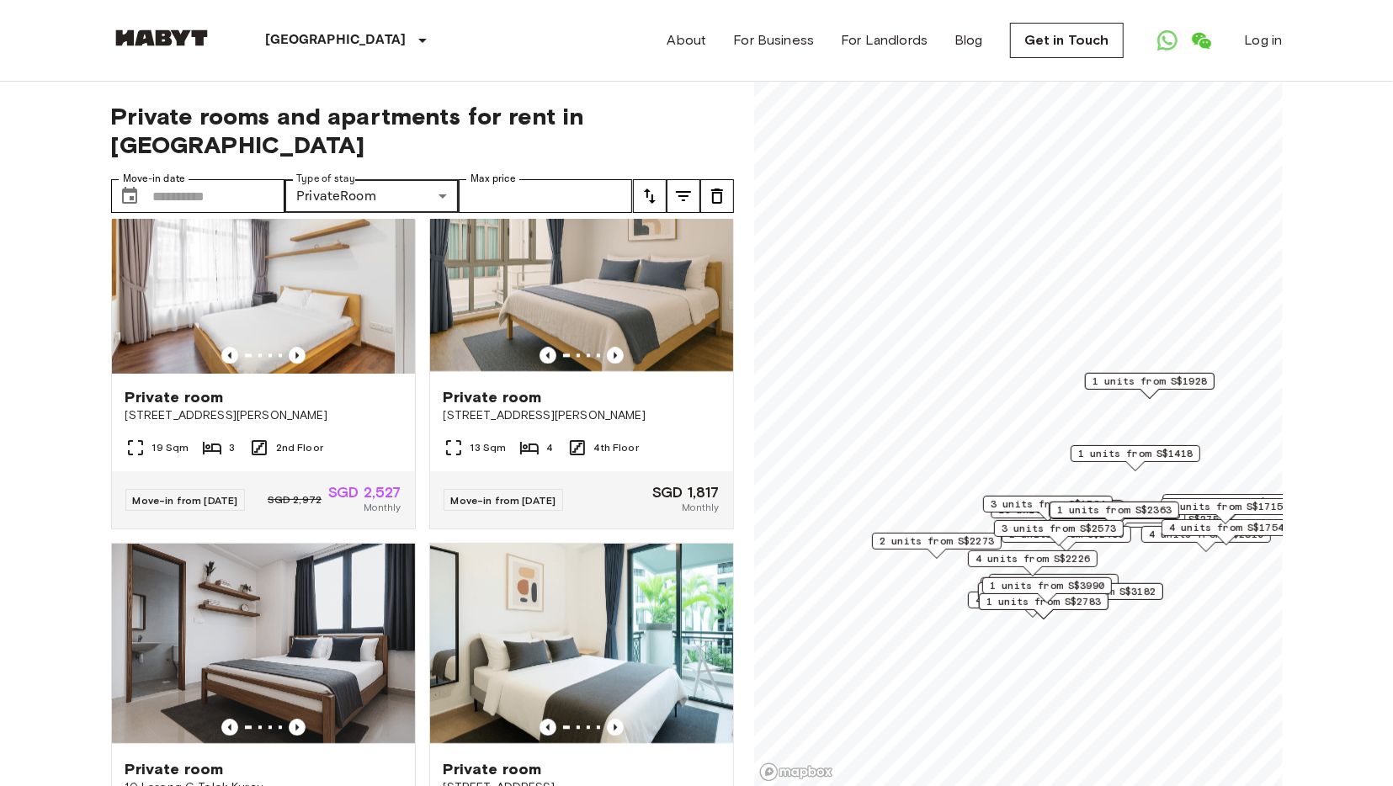
scroll to position [2715, 0]
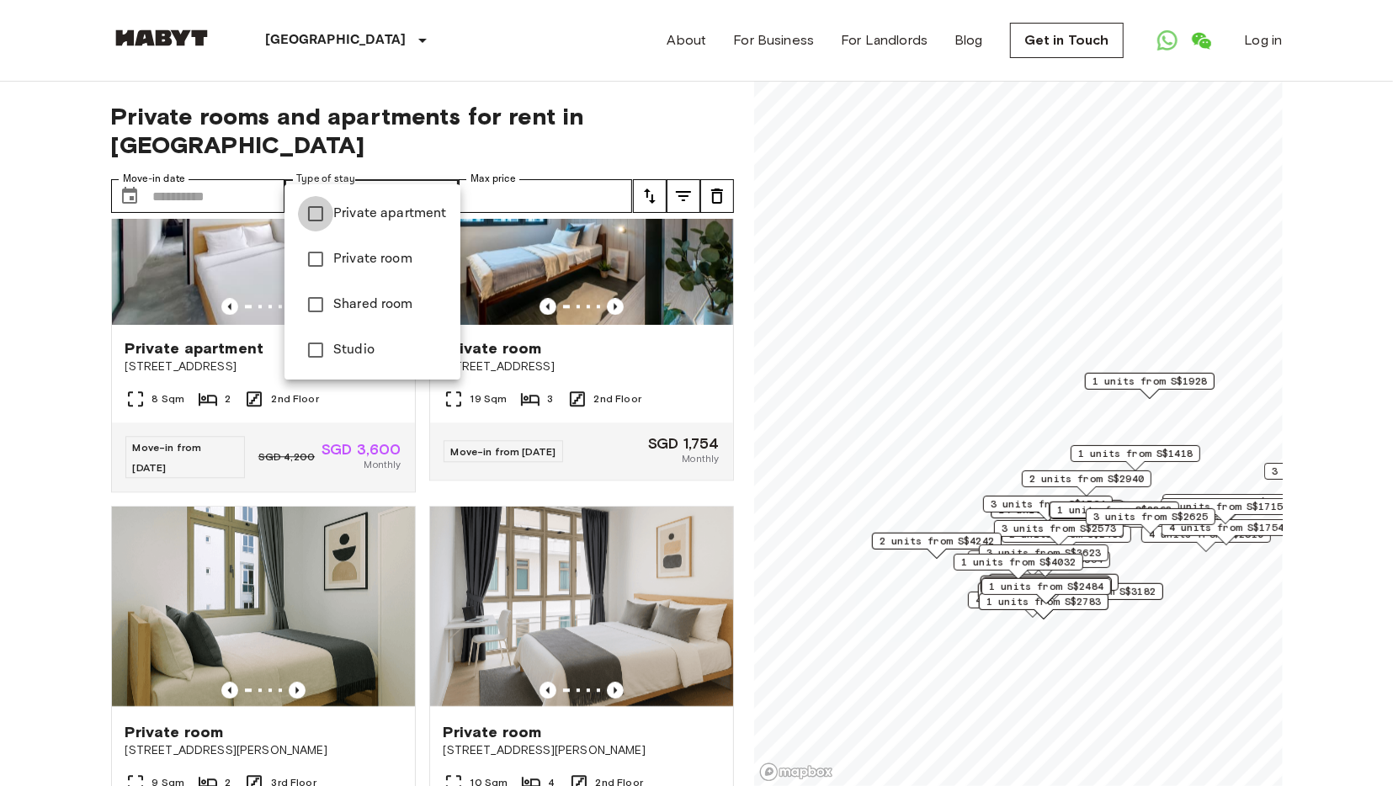
type input "**********"
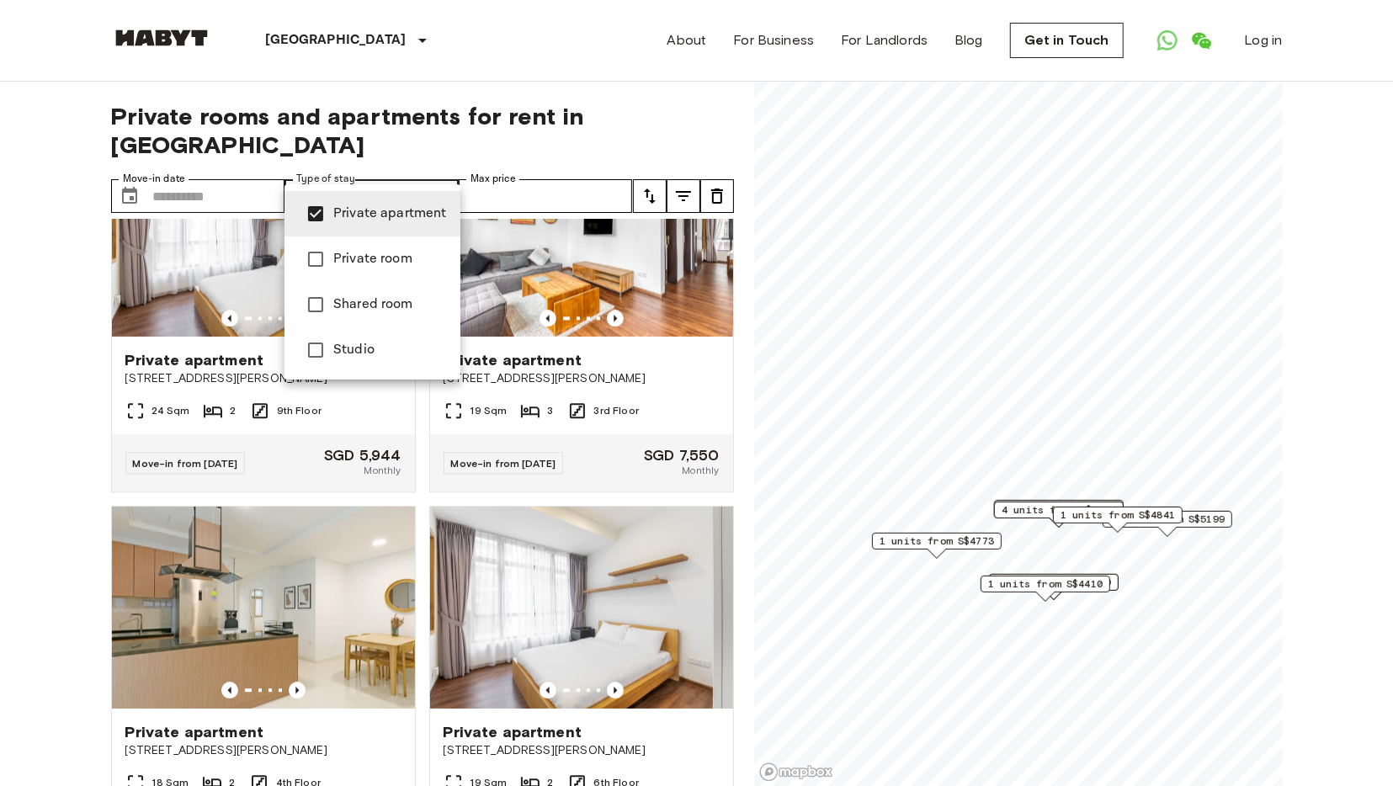
click at [666, 349] on div at bounding box center [696, 393] width 1393 height 786
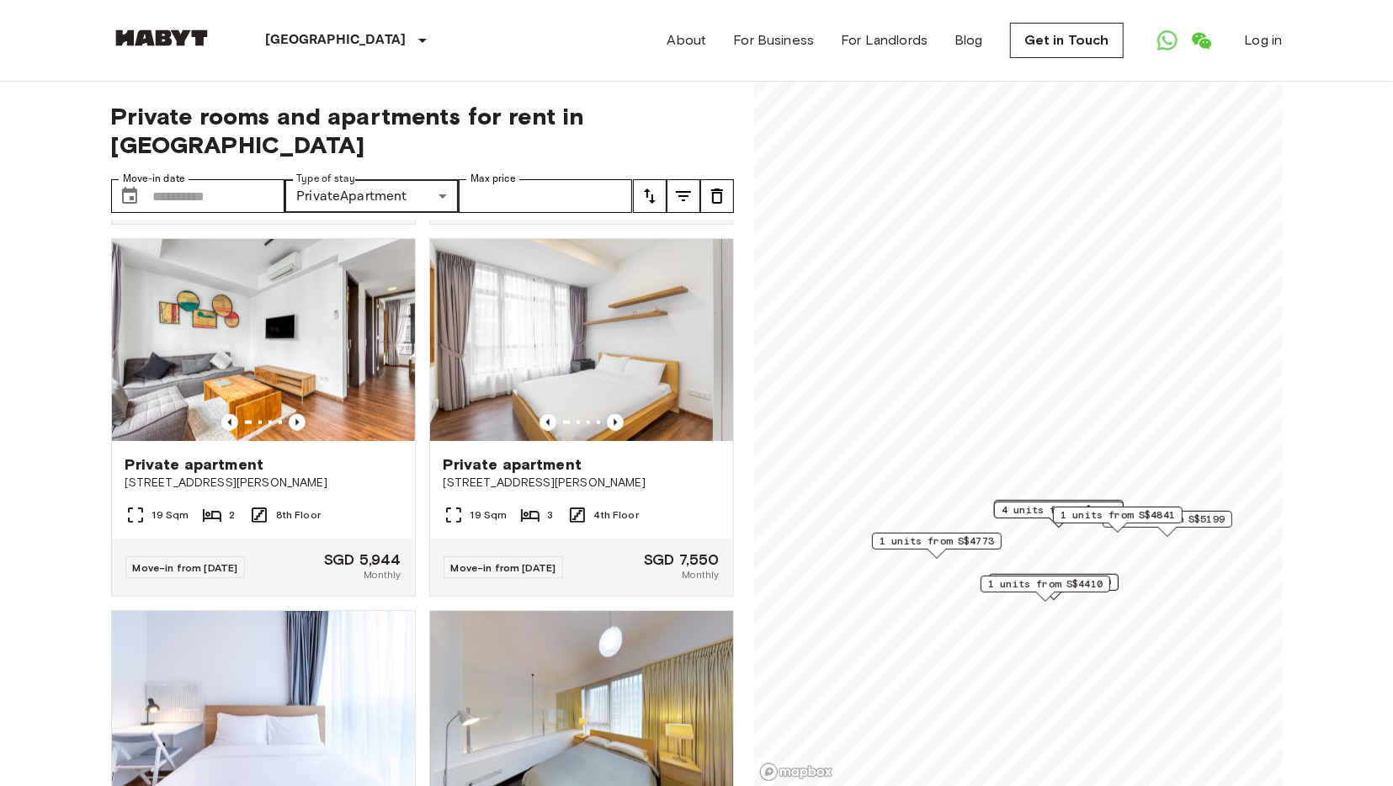
scroll to position [1321, 0]
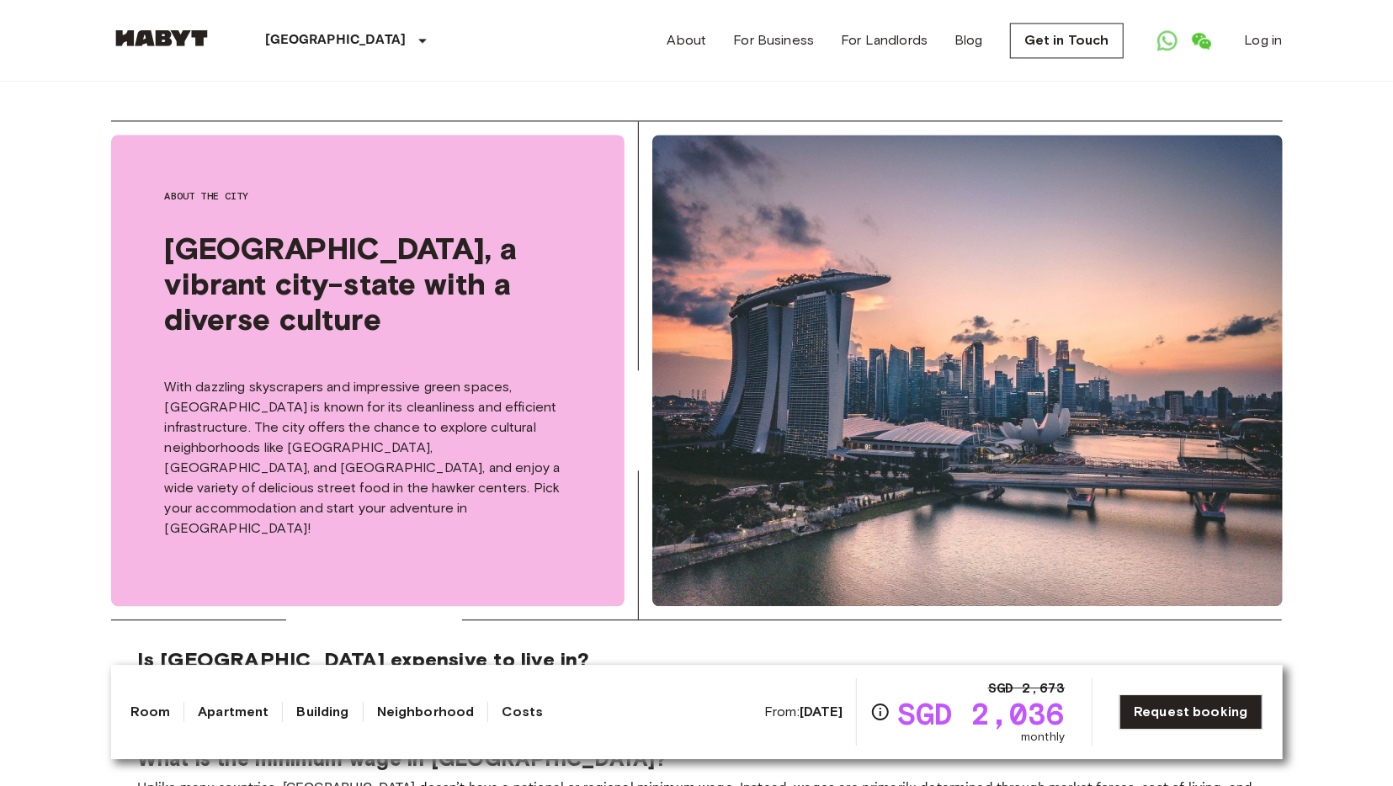
scroll to position [2435, 0]
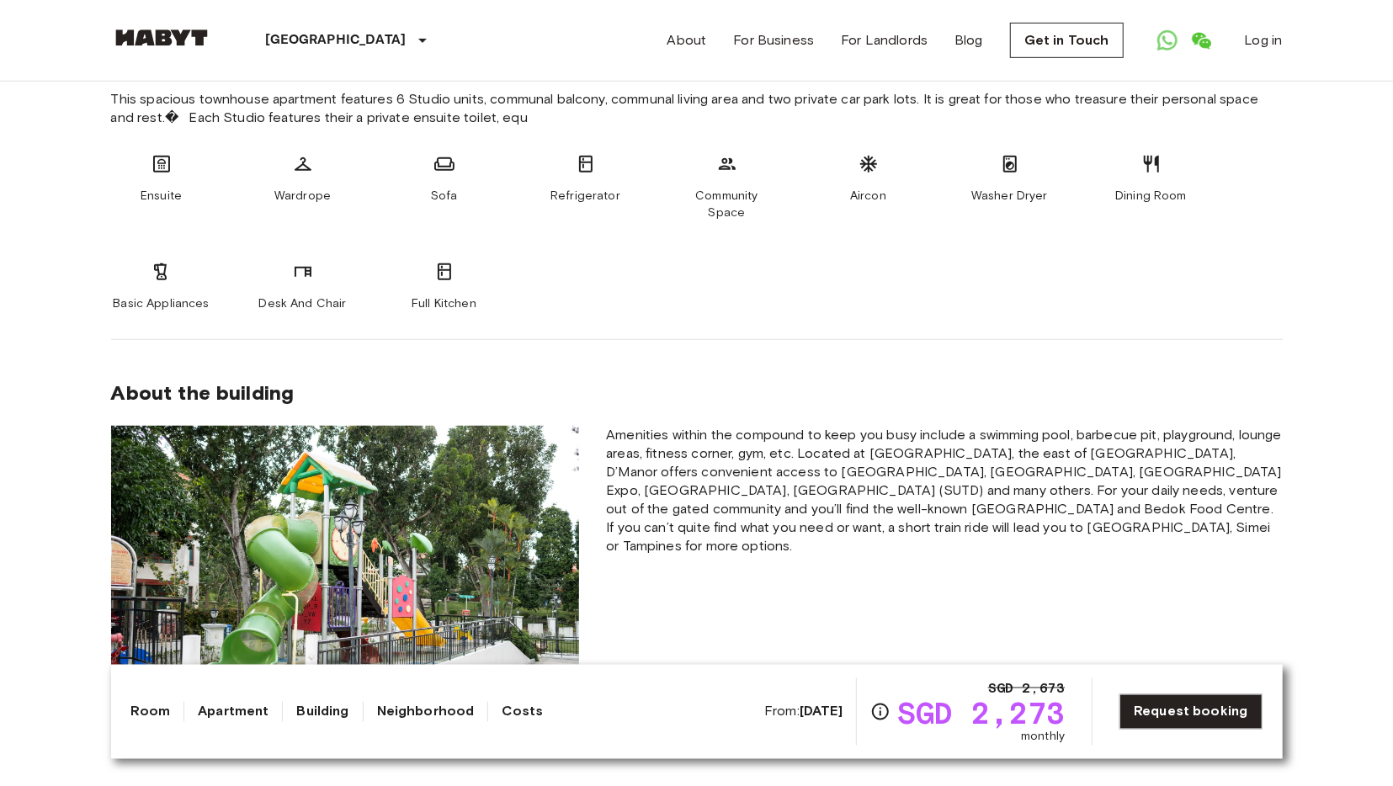
scroll to position [648, 0]
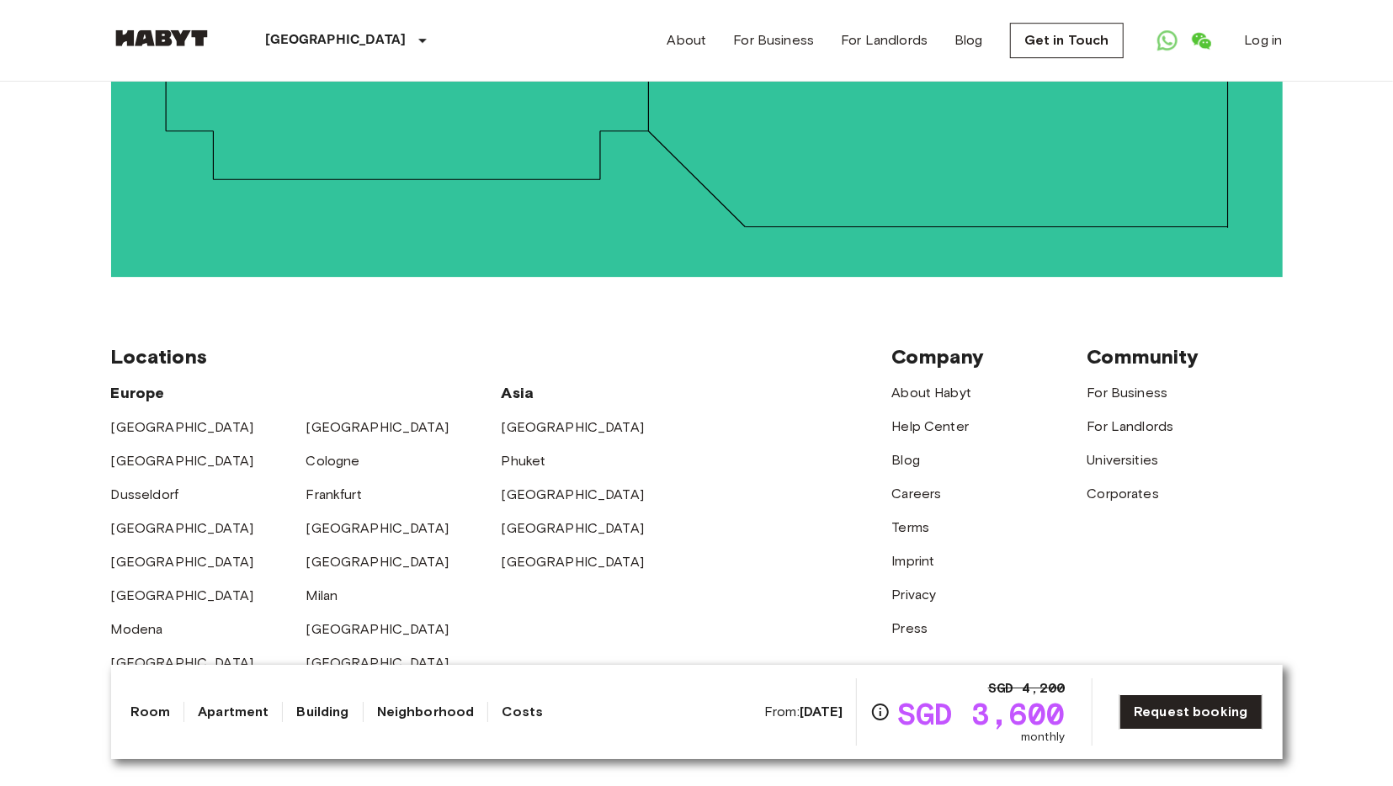
scroll to position [3542, 0]
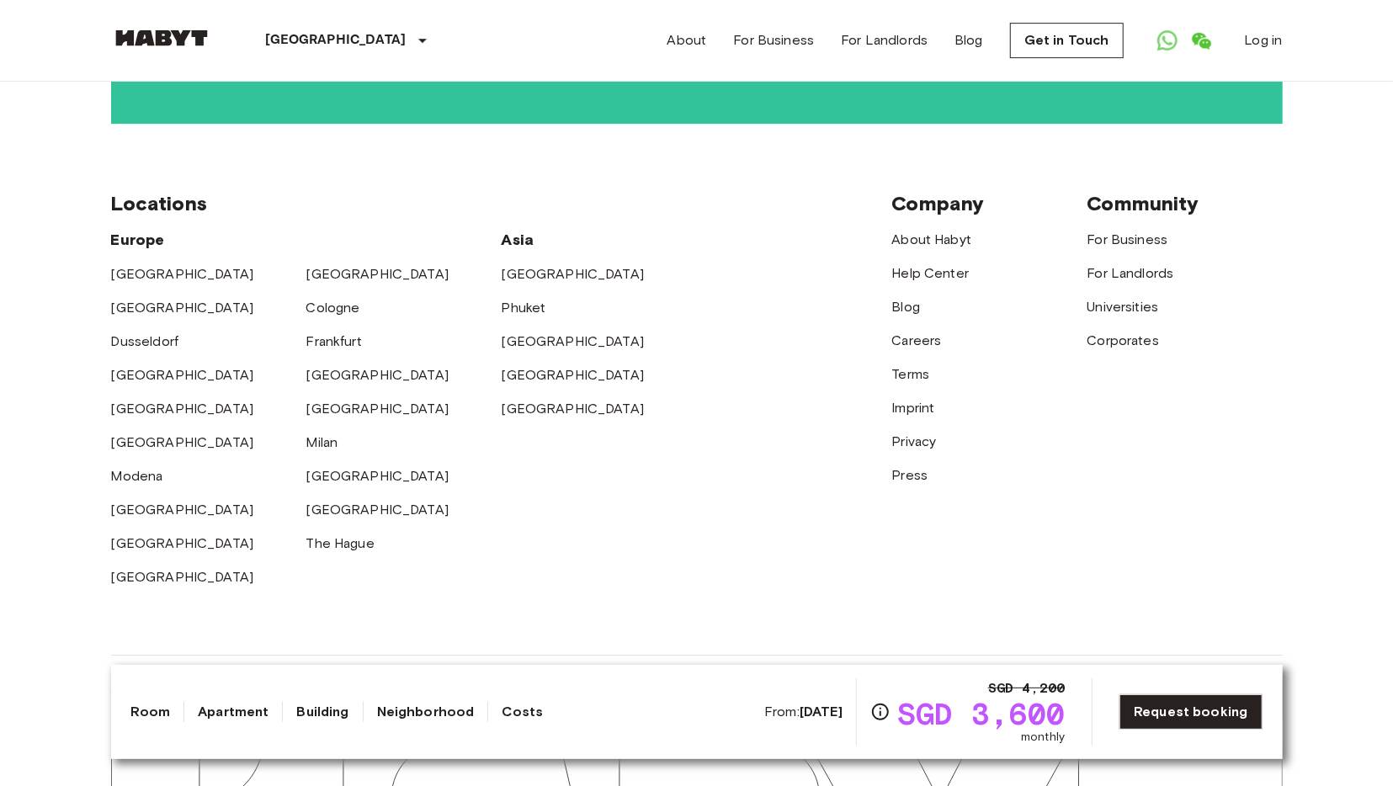
click at [680, 433] on div "Europe Amsterdam Berlin Brussels Cologne Dusseldorf Frankfurt Graz Hamburg Leip…" at bounding box center [501, 401] width 781 height 371
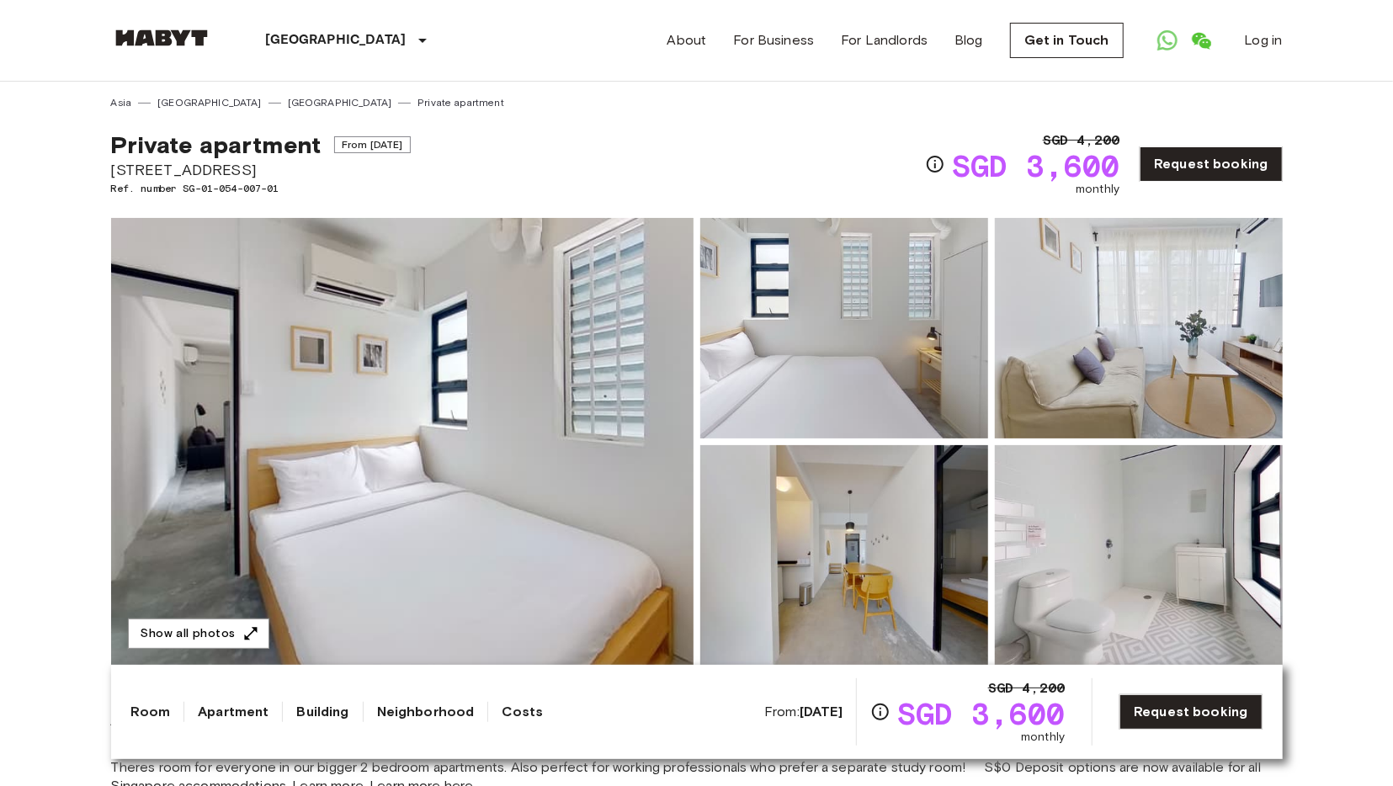
scroll to position [93, 0]
